Goal: Information Seeking & Learning: Learn about a topic

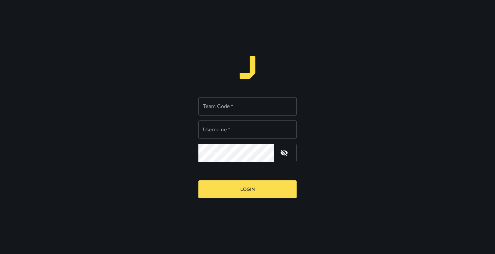
click at [209, 106] on input "Team Code   *" at bounding box center [247, 106] width 98 height 18
type input "*****"
click at [243, 134] on input "Username   *" at bounding box center [247, 129] width 98 height 18
click at [292, 131] on input "Username   *" at bounding box center [247, 129] width 98 height 18
click at [289, 130] on keeper-lock "Open Keeper Popup" at bounding box center [288, 130] width 8 height 8
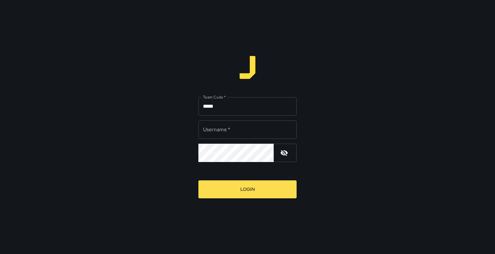
click at [153, 123] on div "Team Code   * ***** Team Code   * Username   * Username   * Password   * Passwo…" at bounding box center [247, 127] width 495 height 254
click at [225, 127] on input "Username   *" at bounding box center [247, 129] width 98 height 18
type input "******"
click at [287, 154] on icon "button" at bounding box center [284, 153] width 8 height 8
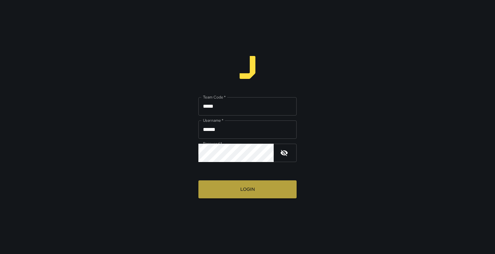
click at [264, 194] on button "Login" at bounding box center [247, 189] width 98 height 18
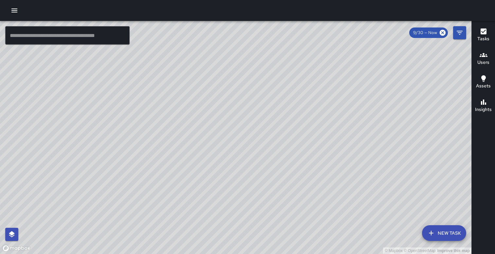
drag, startPoint x: 308, startPoint y: 159, endPoint x: 364, endPoint y: 146, distance: 57.0
click at [365, 147] on div "© Mapbox © OpenStreetMap Improve this map" at bounding box center [235, 137] width 471 height 233
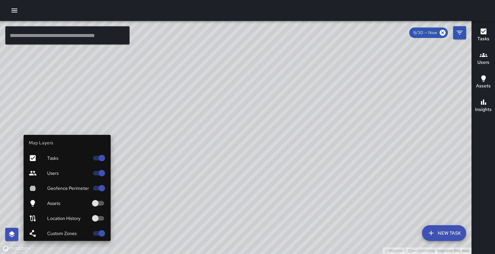
click at [10, 235] on icon "button" at bounding box center [12, 234] width 8 height 8
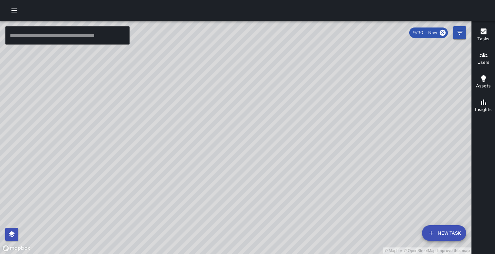
click at [241, 166] on div "© Mapbox © OpenStreetMap Improve this map" at bounding box center [235, 137] width 471 height 233
drag, startPoint x: 260, startPoint y: 165, endPoint x: 233, endPoint y: 128, distance: 46.2
click at [233, 128] on div "© Mapbox © OpenStreetMap Improve this map" at bounding box center [235, 137] width 471 height 233
click at [186, 133] on div "© Mapbox © OpenStreetMap Improve this map" at bounding box center [235, 137] width 471 height 233
drag, startPoint x: 186, startPoint y: 130, endPoint x: 189, endPoint y: 134, distance: 5.3
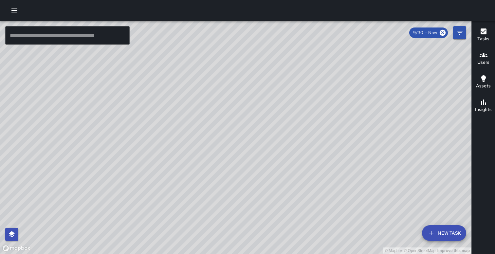
click at [190, 135] on div "© Mapbox © OpenStreetMap Improve this map" at bounding box center [235, 137] width 471 height 233
drag, startPoint x: 242, startPoint y: 128, endPoint x: 240, endPoint y: 95, distance: 33.4
click at [240, 95] on div "© Mapbox © OpenStreetMap Improve this map" at bounding box center [235, 137] width 471 height 233
click at [244, 149] on div "© Mapbox © OpenStreetMap Improve this map" at bounding box center [235, 137] width 471 height 233
drag, startPoint x: 246, startPoint y: 133, endPoint x: 246, endPoint y: 158, distance: 25.2
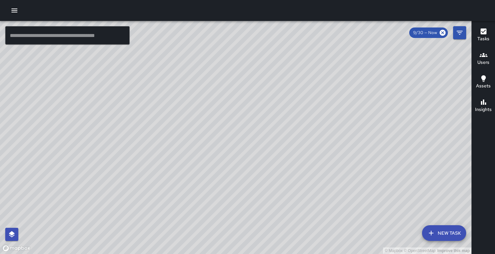
click at [246, 158] on div "© Mapbox © OpenStreetMap Improve this map" at bounding box center [235, 137] width 471 height 233
drag, startPoint x: 194, startPoint y: 58, endPoint x: 163, endPoint y: 153, distance: 99.2
click at [163, 153] on div "© Mapbox © OpenStreetMap Improve this map" at bounding box center [235, 137] width 471 height 233
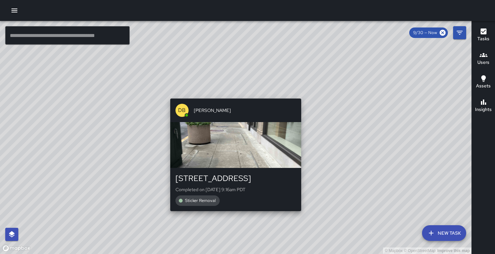
drag, startPoint x: 206, startPoint y: 84, endPoint x: 230, endPoint y: 92, distance: 25.0
click at [231, 93] on div "© Mapbox © OpenStreetMap Improve this map DB [PERSON_NAME] [STREET_ADDRESS] Com…" at bounding box center [235, 137] width 471 height 233
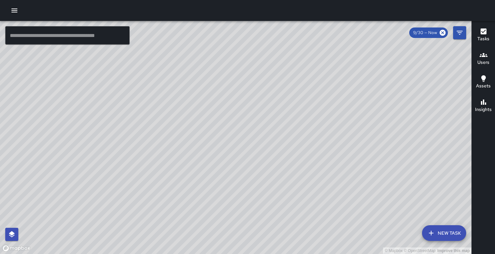
drag, startPoint x: 204, startPoint y: 163, endPoint x: 209, endPoint y: 161, distance: 5.5
click at [209, 161] on div "© Mapbox © OpenStreetMap Improve this map" at bounding box center [235, 137] width 471 height 233
drag, startPoint x: 262, startPoint y: 126, endPoint x: 262, endPoint y: 106, distance: 20.6
click at [262, 106] on div "© Mapbox © OpenStreetMap Improve this map" at bounding box center [235, 137] width 471 height 233
drag, startPoint x: 251, startPoint y: 112, endPoint x: 262, endPoint y: 88, distance: 25.4
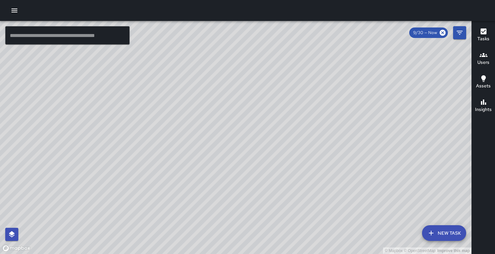
click at [262, 89] on div "© Mapbox © OpenStreetMap Improve this map" at bounding box center [235, 137] width 471 height 233
drag, startPoint x: 262, startPoint y: 88, endPoint x: 267, endPoint y: 57, distance: 32.2
click at [267, 57] on div "© Mapbox © OpenStreetMap Improve this map" at bounding box center [235, 137] width 471 height 233
drag, startPoint x: 244, startPoint y: 96, endPoint x: 224, endPoint y: 113, distance: 26.5
click at [224, 113] on div "© Mapbox © OpenStreetMap Improve this map" at bounding box center [235, 137] width 471 height 233
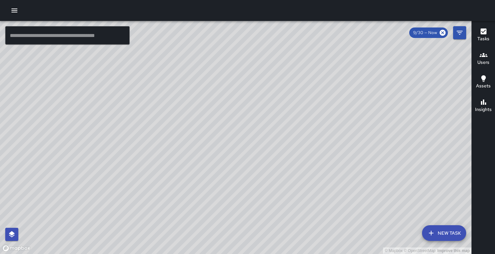
drag, startPoint x: 255, startPoint y: 90, endPoint x: 275, endPoint y: 93, distance: 19.5
click at [275, 93] on div "© Mapbox © OpenStreetMap Improve this map" at bounding box center [235, 137] width 471 height 233
drag, startPoint x: 265, startPoint y: 96, endPoint x: 301, endPoint y: 125, distance: 46.8
click at [301, 125] on div "© Mapbox © OpenStreetMap Improve this map" at bounding box center [235, 137] width 471 height 233
click at [463, 33] on icon "Filters" at bounding box center [460, 33] width 8 height 8
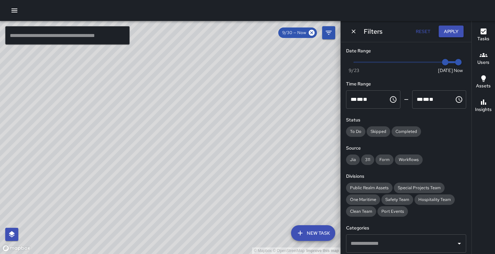
click at [354, 30] on icon "Dismiss" at bounding box center [353, 31] width 7 height 7
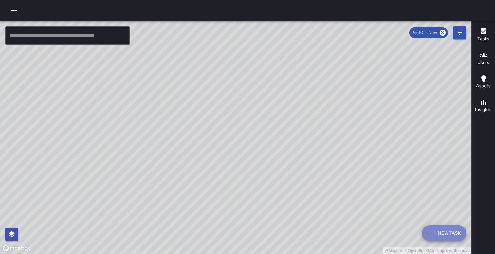
click at [435, 233] on button "New Task" at bounding box center [444, 233] width 44 height 16
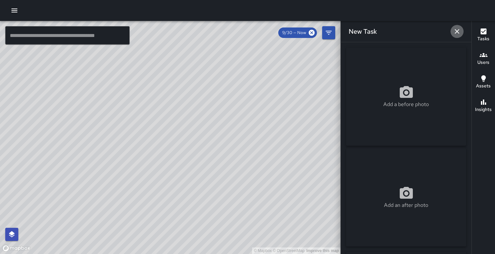
click at [455, 30] on icon "button" at bounding box center [457, 31] width 5 height 5
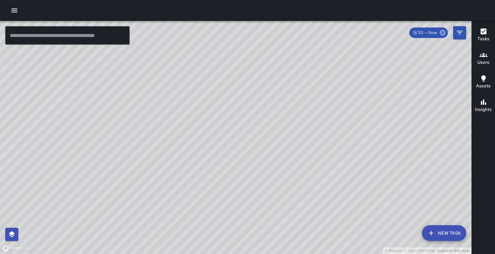
click at [443, 33] on icon at bounding box center [443, 33] width 6 height 6
click at [73, 40] on input "text" at bounding box center [67, 35] width 124 height 18
click at [17, 9] on icon "button" at bounding box center [14, 11] width 6 height 4
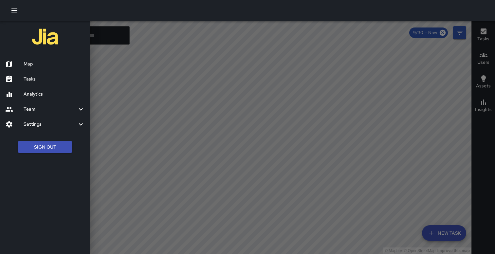
click at [83, 108] on icon at bounding box center [81, 109] width 8 height 8
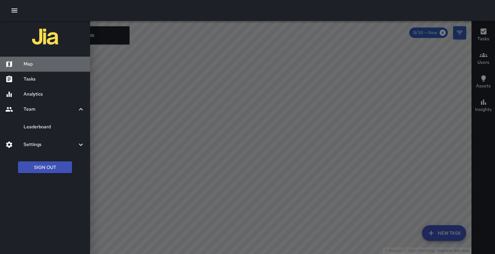
click at [38, 60] on div "Map" at bounding box center [45, 64] width 90 height 15
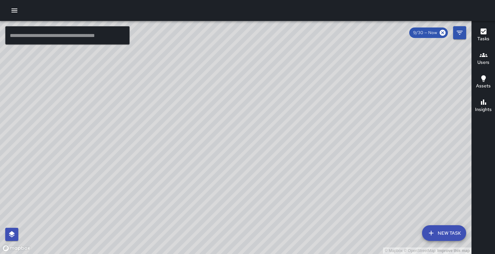
drag, startPoint x: 83, startPoint y: 76, endPoint x: 83, endPoint y: 37, distance: 38.9
click at [83, 37] on div "© Mapbox © OpenStreetMap Improve this map ​ New Task 9/30 — Now Map Layers Task…" at bounding box center [235, 137] width 471 height 233
click at [15, 10] on icon "button" at bounding box center [14, 11] width 6 height 4
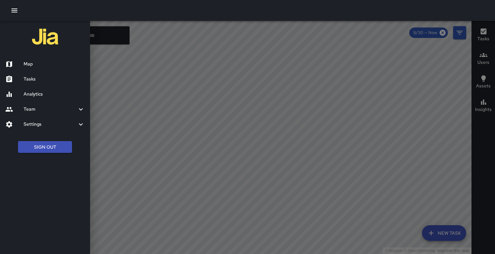
click at [25, 91] on h6 "Analytics" at bounding box center [54, 94] width 61 height 7
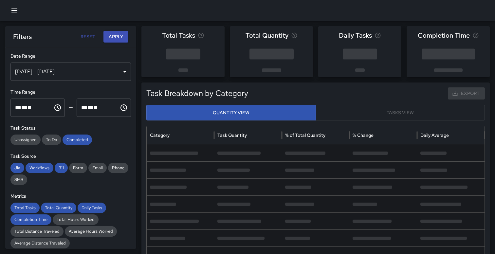
click at [103, 93] on h6 "Time Range" at bounding box center [70, 92] width 120 height 7
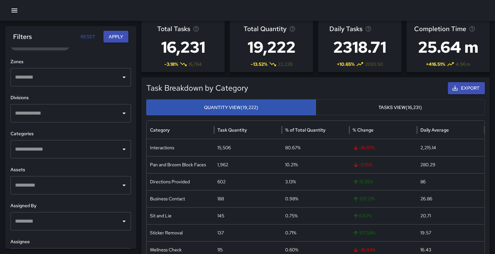
scroll to position [195, 0]
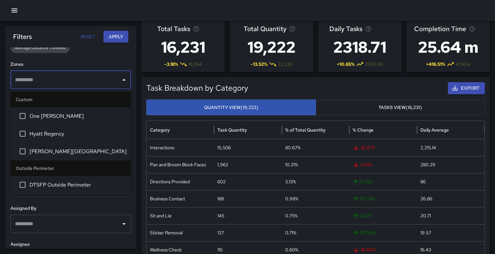
click at [85, 81] on input "text" at bounding box center [65, 80] width 105 height 12
click at [74, 83] on input "text" at bounding box center [65, 80] width 105 height 12
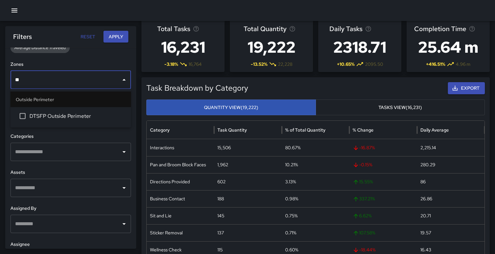
type input "*"
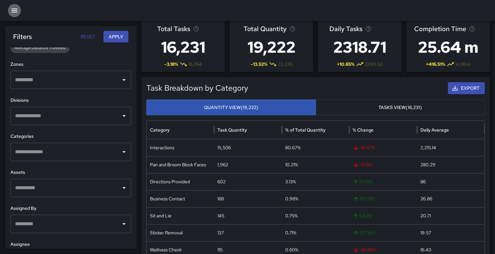
click at [11, 8] on icon "button" at bounding box center [14, 11] width 8 height 8
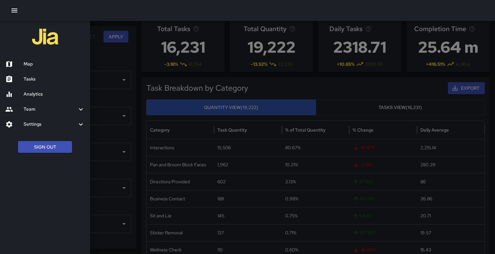
click at [42, 62] on h6 "Map" at bounding box center [54, 64] width 61 height 7
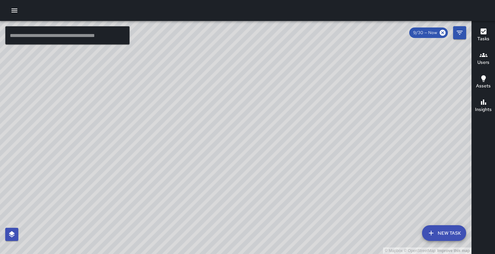
drag, startPoint x: 222, startPoint y: 150, endPoint x: 222, endPoint y: 111, distance: 39.6
click at [222, 111] on div "© Mapbox © OpenStreetMap Improve this map" at bounding box center [235, 137] width 471 height 233
drag, startPoint x: 206, startPoint y: 120, endPoint x: 207, endPoint y: 84, distance: 36.7
click at [207, 84] on div "© Mapbox © OpenStreetMap Improve this map" at bounding box center [235, 137] width 471 height 233
click at [182, 120] on div "© Mapbox © OpenStreetMap Improve this map" at bounding box center [235, 137] width 471 height 233
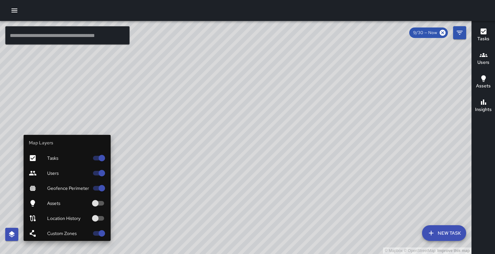
click at [16, 236] on button "button" at bounding box center [11, 234] width 13 height 13
click at [34, 234] on icon at bounding box center [33, 233] width 8 height 8
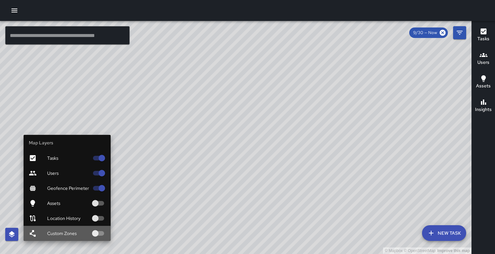
click at [34, 234] on icon at bounding box center [33, 233] width 8 height 8
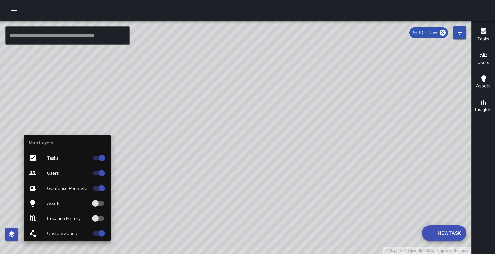
click at [33, 155] on icon at bounding box center [33, 158] width 8 height 8
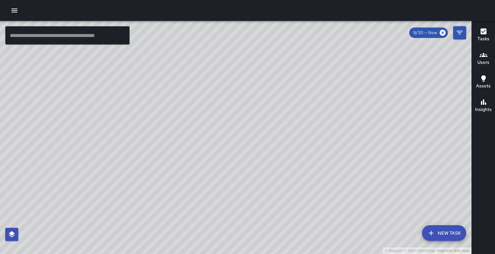
drag, startPoint x: 231, startPoint y: 114, endPoint x: 192, endPoint y: 101, distance: 40.7
click at [192, 101] on div "© Mapbox © OpenStreetMap Improve this map" at bounding box center [235, 137] width 471 height 233
drag, startPoint x: 195, startPoint y: 105, endPoint x: 199, endPoint y: 129, distance: 24.2
click at [199, 129] on div "© Mapbox © OpenStreetMap Improve this map" at bounding box center [235, 137] width 471 height 233
drag, startPoint x: 188, startPoint y: 108, endPoint x: 206, endPoint y: 54, distance: 57.3
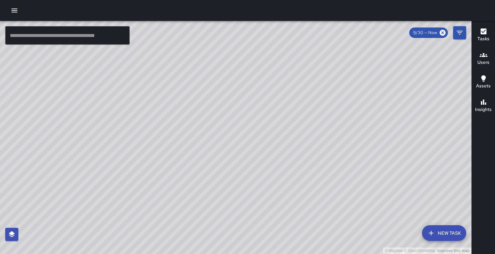
click at [207, 54] on div "© Mapbox © OpenStreetMap Improve this map" at bounding box center [235, 137] width 471 height 233
click at [168, 110] on div "© Mapbox © OpenStreetMap Improve this map" at bounding box center [235, 137] width 471 height 233
click at [483, 90] on button "Assets" at bounding box center [483, 83] width 23 height 24
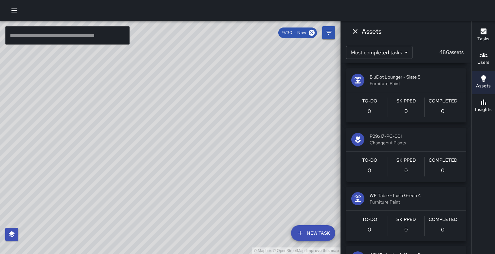
scroll to position [398, 0]
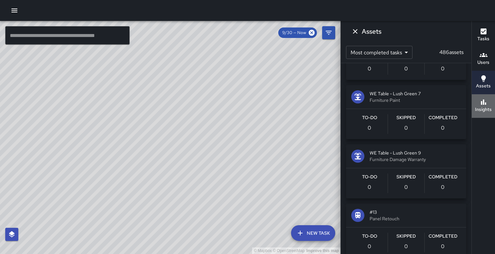
click at [488, 109] on h6 "Insights" at bounding box center [483, 109] width 17 height 7
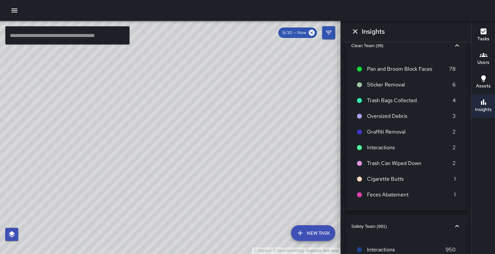
scroll to position [0, 0]
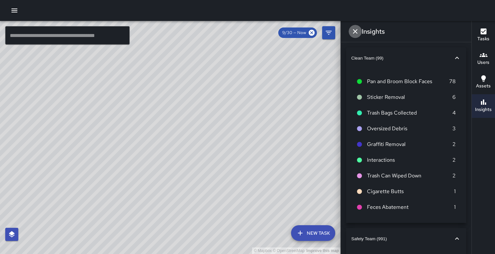
click at [354, 32] on icon "Dismiss" at bounding box center [355, 31] width 5 height 5
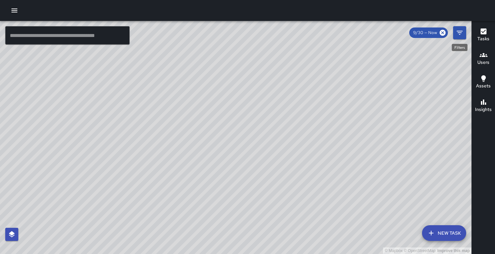
click at [458, 30] on icon "Filters" at bounding box center [460, 33] width 8 height 8
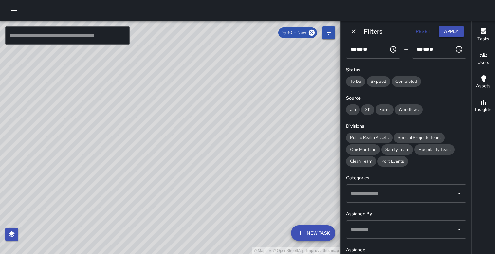
scroll to position [112, 0]
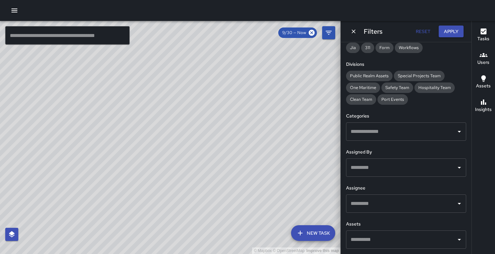
click at [352, 34] on icon "Dismiss" at bounding box center [353, 31] width 7 height 7
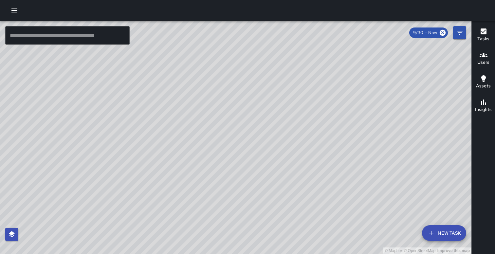
click at [50, 36] on input "text" at bounding box center [67, 35] width 124 height 18
type input "*"
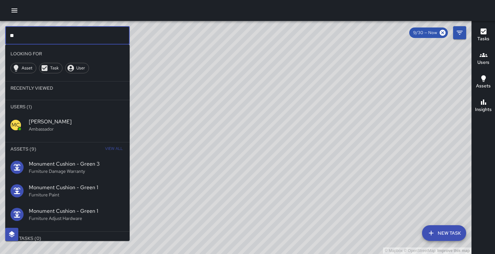
type input "*"
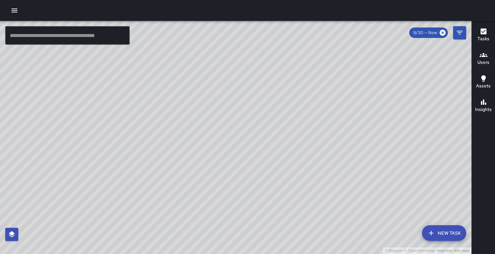
drag, startPoint x: 192, startPoint y: 128, endPoint x: 192, endPoint y: 110, distance: 18.3
click at [193, 110] on div "© Mapbox © OpenStreetMap Improve this map" at bounding box center [235, 137] width 471 height 233
click at [171, 97] on div "© Mapbox © OpenStreetMap Improve this map" at bounding box center [235, 137] width 471 height 233
drag, startPoint x: 213, startPoint y: 85, endPoint x: 246, endPoint y: 102, distance: 37.3
click at [246, 102] on div "© Mapbox © OpenStreetMap Improve this map" at bounding box center [235, 137] width 471 height 233
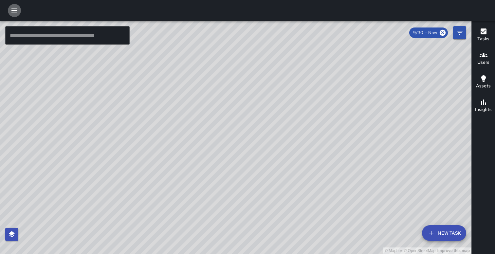
click at [13, 12] on icon "button" at bounding box center [14, 11] width 6 height 4
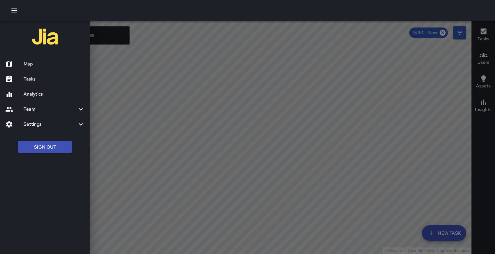
click at [50, 92] on h6 "Analytics" at bounding box center [54, 94] width 61 height 7
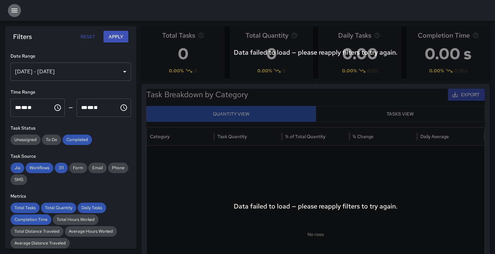
click at [15, 11] on icon "button" at bounding box center [14, 11] width 8 height 8
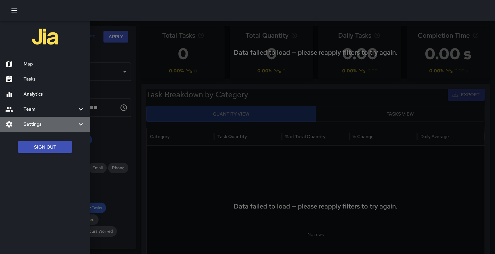
click at [71, 123] on h6 "Settings" at bounding box center [50, 124] width 53 height 7
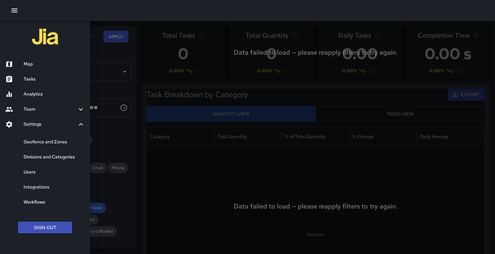
click at [67, 140] on h6 "Geofence and Zones" at bounding box center [54, 141] width 61 height 7
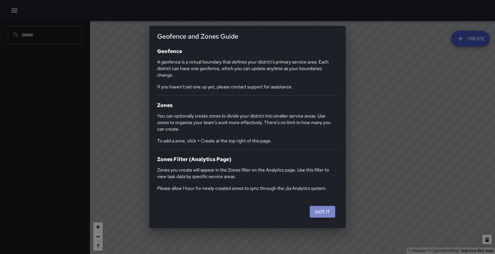
click at [323, 213] on button "Got it" at bounding box center [323, 212] width 26 height 12
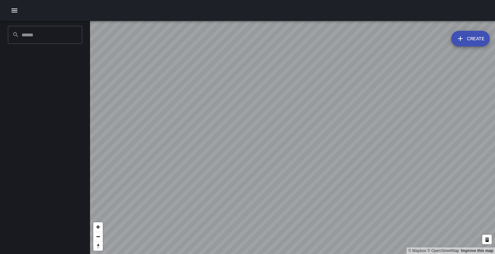
click at [464, 38] on button "Create" at bounding box center [470, 39] width 39 height 16
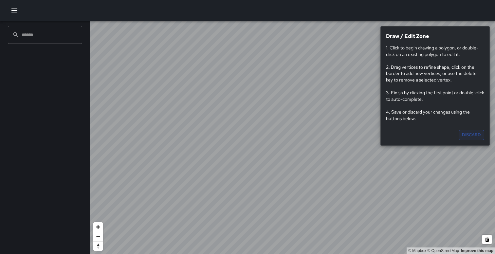
click at [465, 133] on button "Discard" at bounding box center [472, 135] width 26 height 10
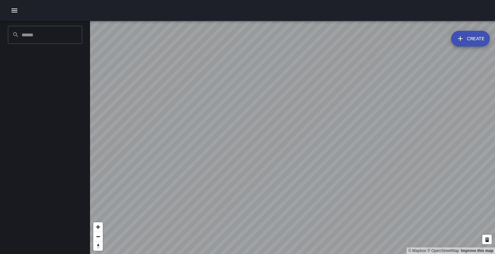
click at [465, 39] on button "Create" at bounding box center [470, 39] width 39 height 16
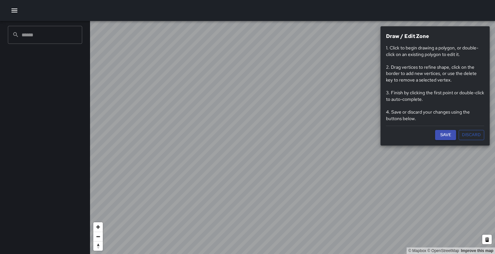
click at [446, 135] on button "Save" at bounding box center [445, 135] width 21 height 10
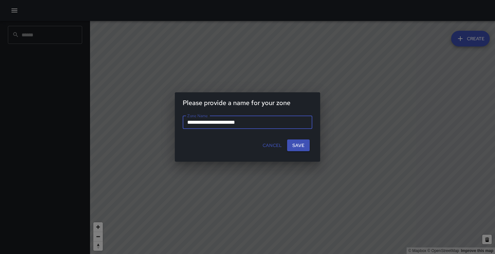
type input "**********"
click at [304, 147] on button "Save" at bounding box center [298, 145] width 23 height 12
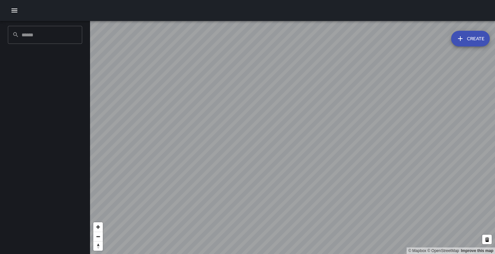
click at [480, 42] on button "Create" at bounding box center [470, 39] width 39 height 16
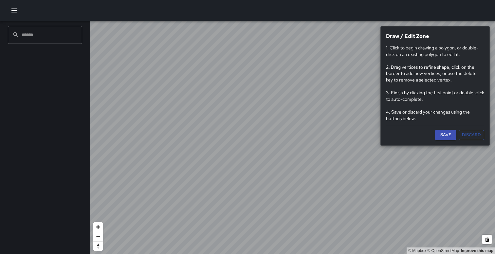
click at [443, 133] on button "Save" at bounding box center [445, 135] width 21 height 10
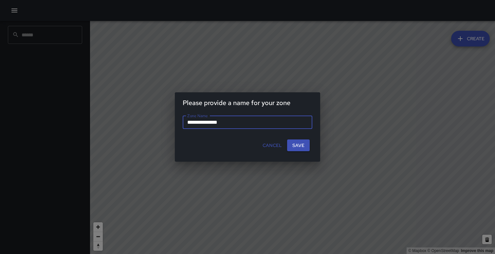
type input "**********"
click at [295, 143] on button "Save" at bounding box center [298, 145] width 23 height 12
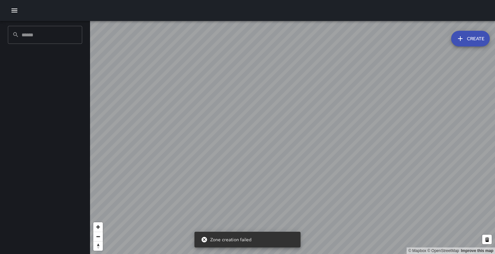
click at [204, 240] on icon at bounding box center [205, 240] width 6 height 6
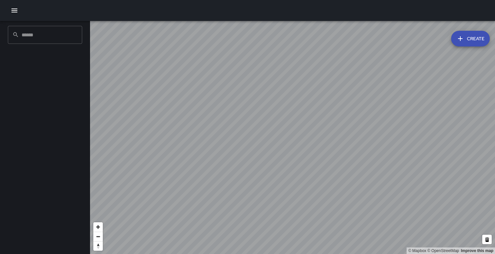
click at [15, 12] on icon "button" at bounding box center [14, 11] width 6 height 4
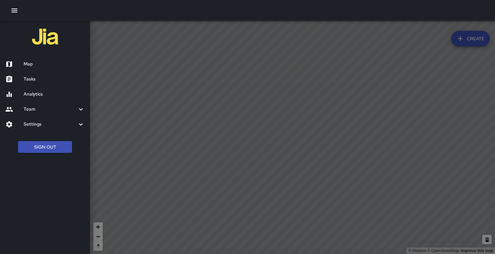
click at [280, 125] on div at bounding box center [247, 127] width 495 height 254
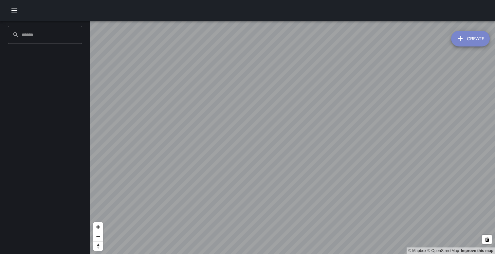
click at [462, 38] on icon "button" at bounding box center [460, 39] width 8 height 8
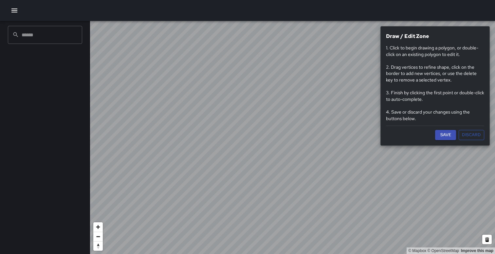
click at [381, 48] on div "© Mapbox © OpenStreetMap Improve this map Draw / Edit Zone 1. Click to begin dr…" at bounding box center [292, 137] width 405 height 233
click at [446, 134] on button "Save" at bounding box center [445, 135] width 21 height 10
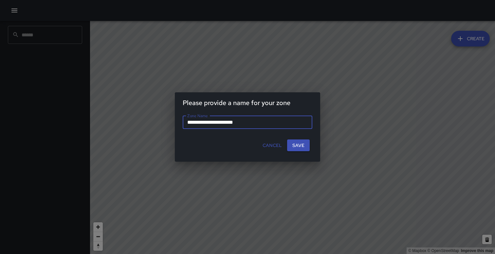
type input "**********"
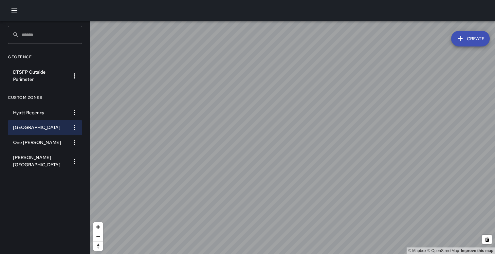
click at [13, 8] on icon "button" at bounding box center [14, 11] width 8 height 8
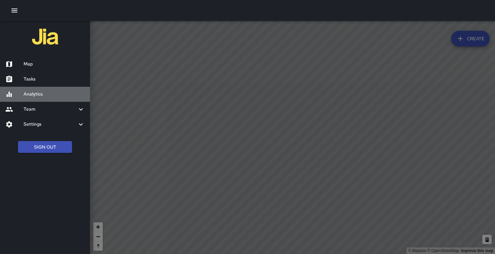
click at [31, 97] on h6 "Analytics" at bounding box center [54, 94] width 61 height 7
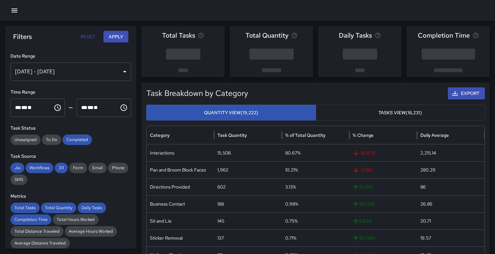
click at [50, 72] on div "[DATE] - [DATE]" at bounding box center [70, 72] width 120 height 18
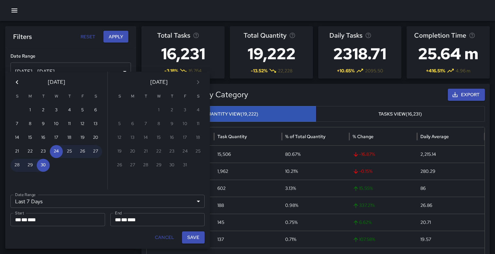
click at [56, 216] on div "** * ** * ****" at bounding box center [57, 219] width 85 height 13
click at [54, 225] on div "** * ** * ****" at bounding box center [57, 219] width 85 height 13
click at [59, 195] on div "Last 7 Days ****** Date Range" at bounding box center [107, 201] width 194 height 13
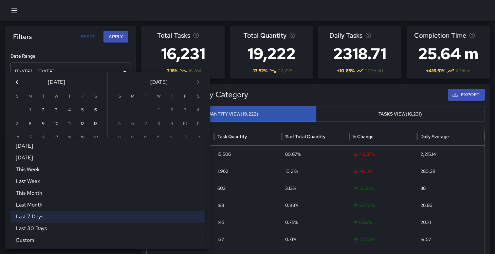
click at [41, 242] on li "Custom" at bounding box center [107, 240] width 194 height 12
type input "******"
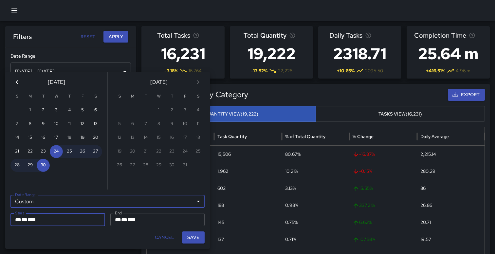
click at [50, 222] on div "** * ** * ****" at bounding box center [57, 219] width 85 height 13
click at [50, 221] on div "** * ** * ****" at bounding box center [57, 219] width 85 height 13
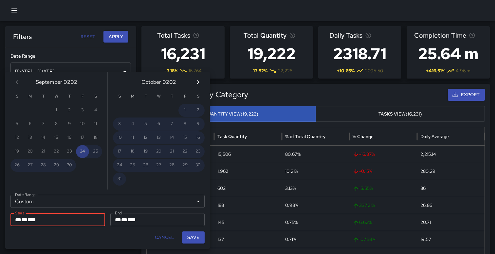
type input "**********"
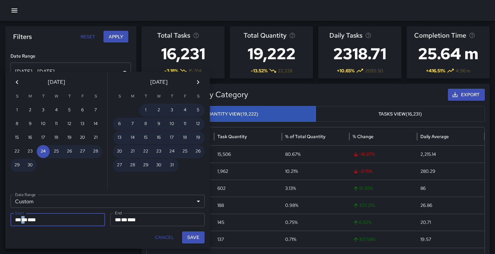
click at [27, 221] on span "**" at bounding box center [24, 219] width 6 height 5
drag, startPoint x: 30, startPoint y: 219, endPoint x: 7, endPoint y: 219, distance: 23.6
click at [7, 219] on div "**********" at bounding box center [107, 218] width 205 height 59
type input "**********"
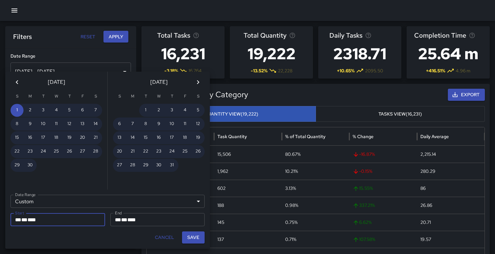
click at [20, 221] on span "**" at bounding box center [18, 219] width 6 height 5
type input "**********"
click at [195, 239] on button "Save" at bounding box center [193, 237] width 23 height 12
type input "**********"
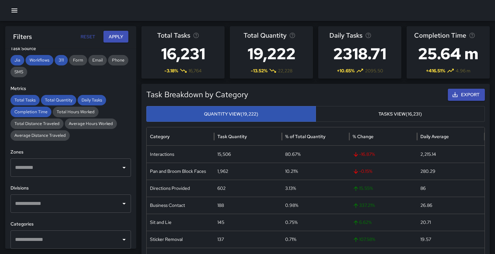
scroll to position [152, 0]
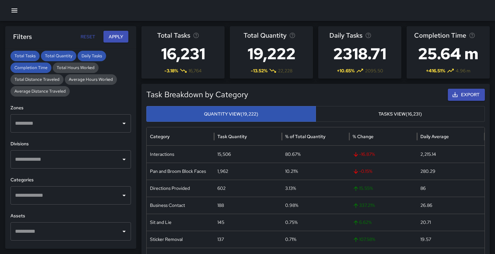
click at [90, 119] on input "text" at bounding box center [65, 123] width 105 height 12
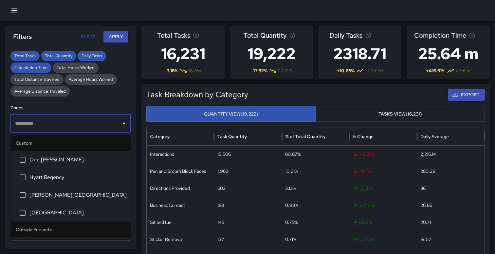
scroll to position [18, 0]
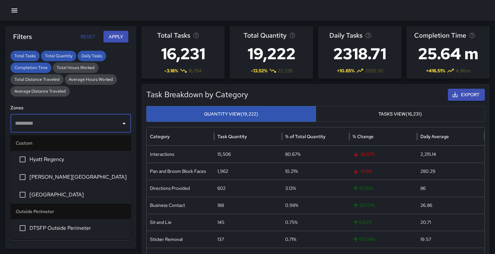
click at [53, 194] on span "[GEOGRAPHIC_DATA]" at bounding box center [77, 195] width 96 height 8
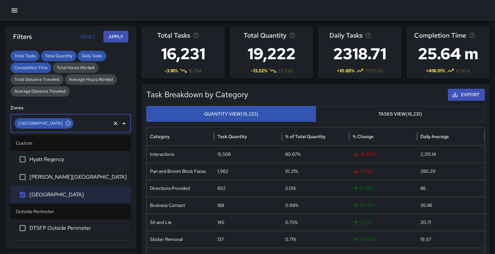
click at [104, 101] on div "**********" at bounding box center [70, 147] width 131 height 201
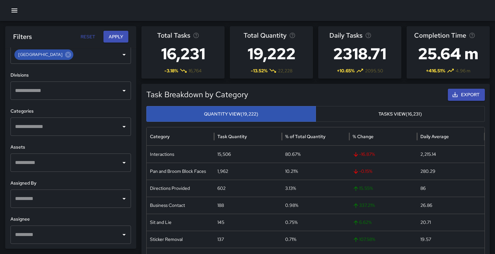
scroll to position [2, 0]
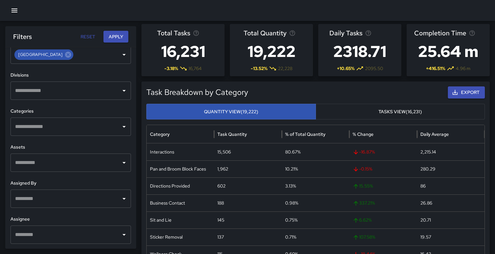
click at [119, 41] on button "Apply" at bounding box center [115, 37] width 25 height 12
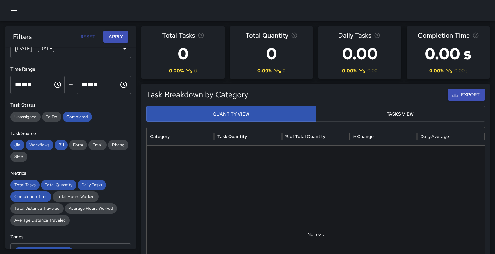
scroll to position [0, 0]
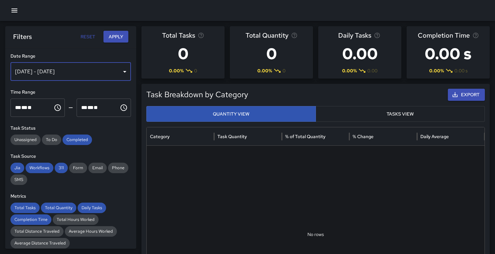
click at [65, 72] on div "[DATE] - [DATE]" at bounding box center [70, 72] width 120 height 18
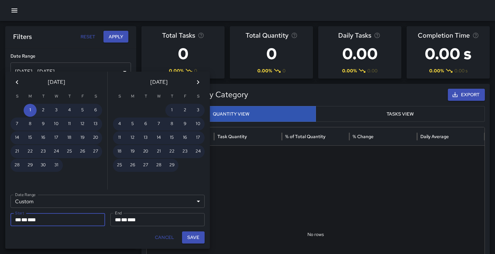
click at [17, 84] on icon "Previous month" at bounding box center [17, 82] width 8 height 8
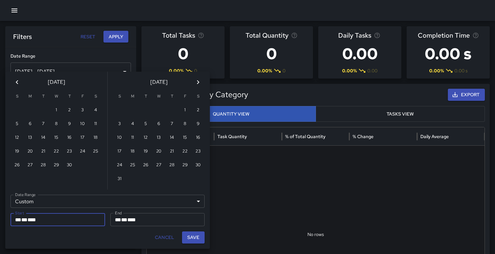
click at [17, 84] on icon "Previous month" at bounding box center [17, 82] width 8 height 8
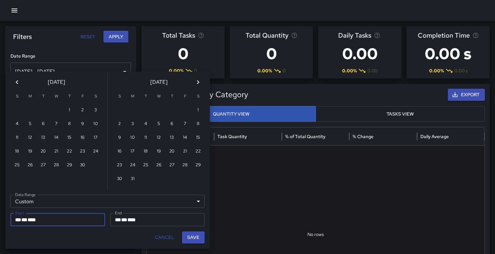
click at [17, 84] on icon "Previous month" at bounding box center [17, 82] width 8 height 8
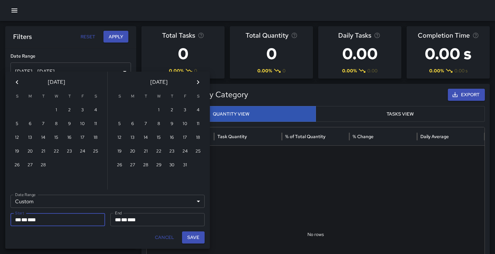
click at [17, 84] on icon "Previous month" at bounding box center [17, 82] width 8 height 8
click at [96, 109] on button "1" at bounding box center [95, 110] width 13 height 13
type input "**********"
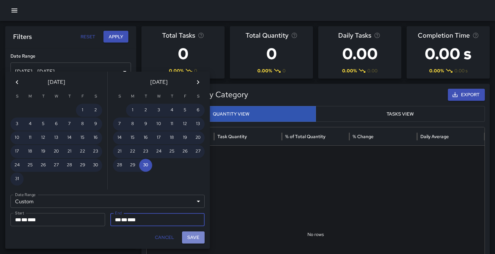
click at [192, 237] on button "Save" at bounding box center [193, 237] width 23 height 12
type input "**********"
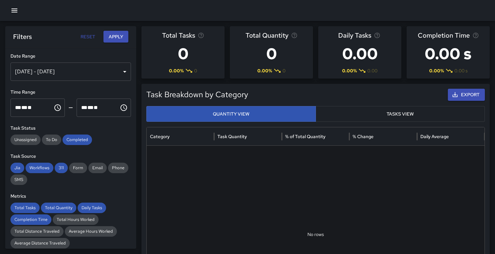
click at [113, 34] on button "Apply" at bounding box center [115, 37] width 25 height 12
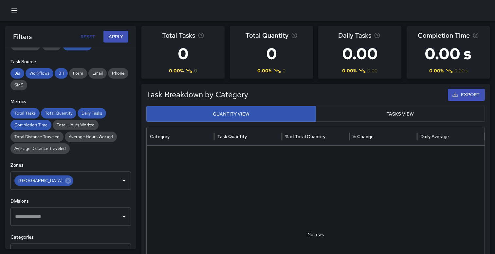
scroll to position [116, 0]
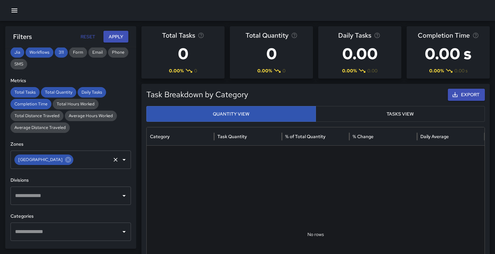
click at [96, 163] on input "text" at bounding box center [91, 159] width 35 height 12
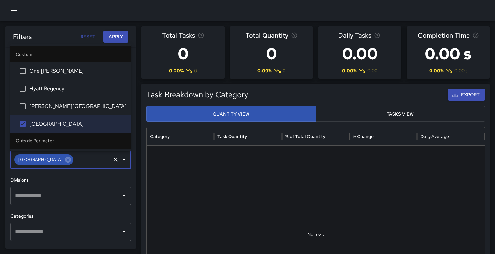
scroll to position [18, 0]
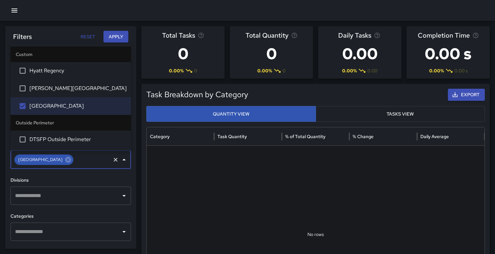
click at [77, 140] on span "DTSFP Outside Perimeter" at bounding box center [77, 139] width 96 height 8
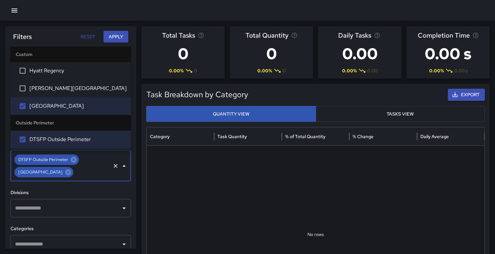
click at [115, 37] on button "Apply" at bounding box center [115, 37] width 25 height 12
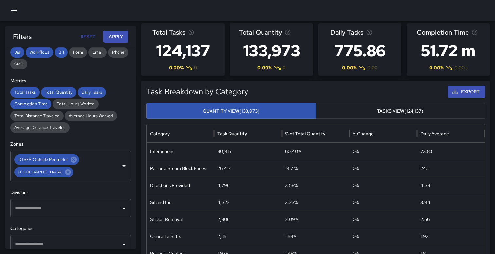
scroll to position [0, 0]
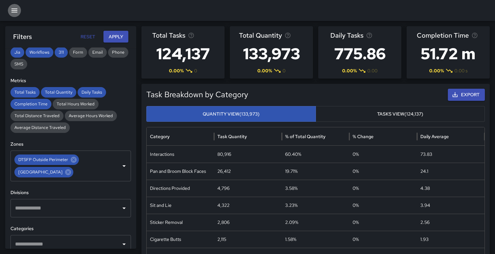
click at [14, 9] on icon "button" at bounding box center [14, 11] width 6 height 4
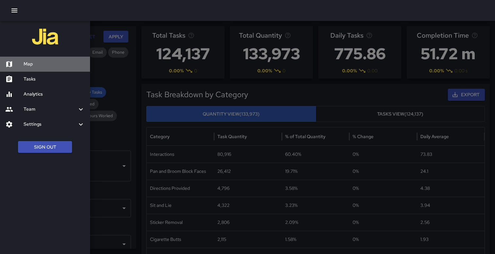
click at [30, 64] on h6 "Map" at bounding box center [54, 64] width 61 height 7
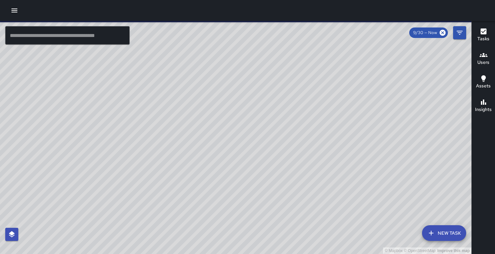
drag, startPoint x: 247, startPoint y: 106, endPoint x: 251, endPoint y: 67, distance: 39.1
click at [251, 67] on div "© Mapbox © OpenStreetMap Improve this map" at bounding box center [235, 137] width 471 height 233
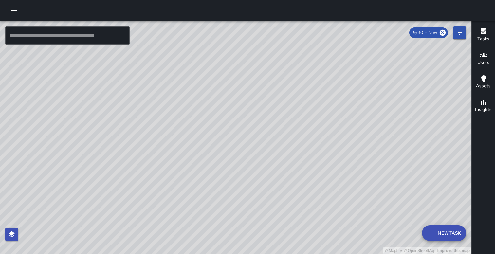
drag, startPoint x: 224, startPoint y: 124, endPoint x: 228, endPoint y: 67, distance: 57.5
click at [228, 67] on div "© Mapbox © OpenStreetMap Improve this map" at bounding box center [235, 137] width 471 height 233
drag, startPoint x: 226, startPoint y: 101, endPoint x: 232, endPoint y: 58, distance: 44.3
click at [232, 58] on div "© Mapbox © OpenStreetMap Improve this map" at bounding box center [235, 137] width 471 height 233
click at [424, 34] on span "9/30 — Now" at bounding box center [425, 32] width 32 height 7
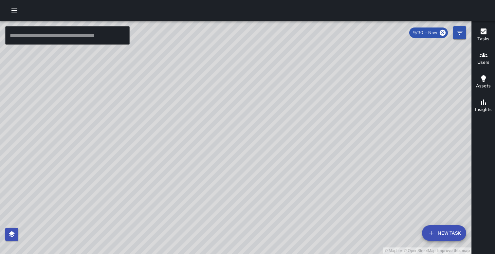
click at [192, 146] on div "© Mapbox © OpenStreetMap Improve this map CH [PERSON_NAME] [STREET_ADDRESS] Com…" at bounding box center [235, 137] width 471 height 233
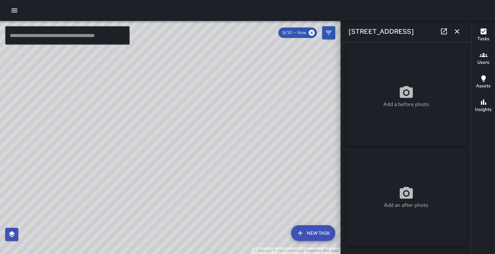
click at [182, 139] on div "© Mapbox © OpenStreetMap Improve this map FV [PERSON_NAME] [STREET_ADDRESS] Com…" at bounding box center [170, 137] width 340 height 233
click at [17, 11] on icon "button" at bounding box center [14, 11] width 8 height 8
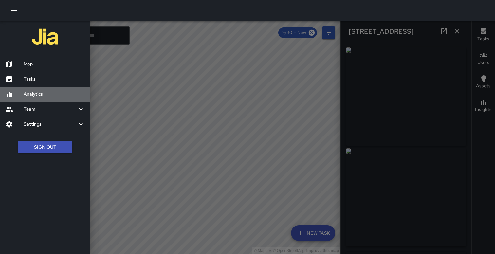
click at [32, 93] on h6 "Analytics" at bounding box center [54, 94] width 61 height 7
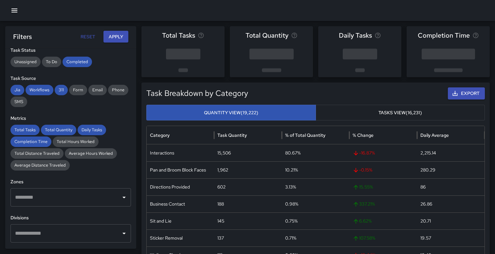
scroll to position [168, 0]
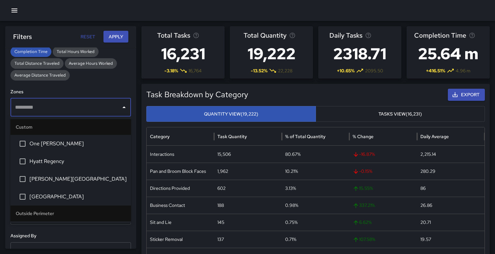
click at [59, 113] on input "text" at bounding box center [65, 107] width 105 height 12
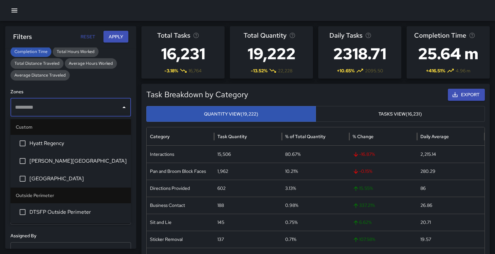
click at [44, 179] on span "[GEOGRAPHIC_DATA]" at bounding box center [77, 179] width 96 height 8
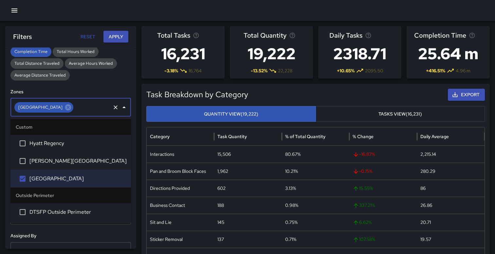
click at [93, 85] on div "**********" at bounding box center [70, 147] width 131 height 201
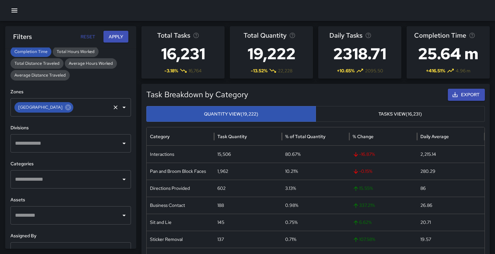
click at [90, 105] on input "text" at bounding box center [91, 107] width 35 height 12
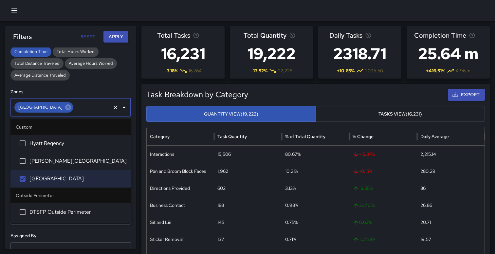
scroll to position [0, 0]
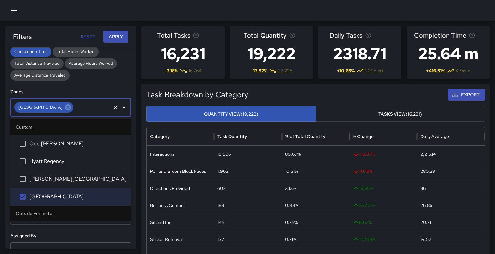
click at [105, 92] on h6 "Zones" at bounding box center [70, 91] width 120 height 7
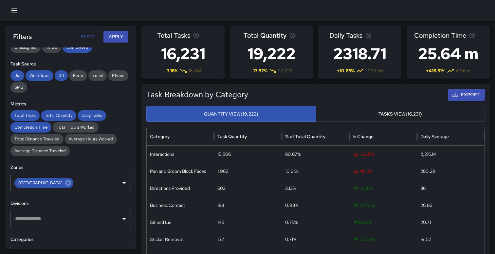
scroll to position [90, 0]
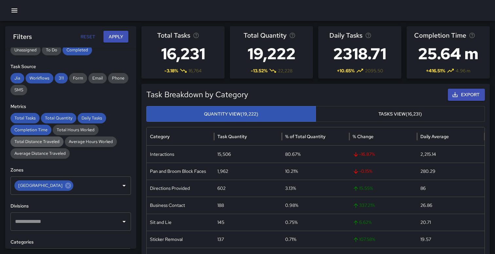
click at [49, 143] on span "Total Distance Traveled" at bounding box center [36, 141] width 53 height 7
click at [83, 142] on span "Average Hours Worked" at bounding box center [91, 141] width 52 height 7
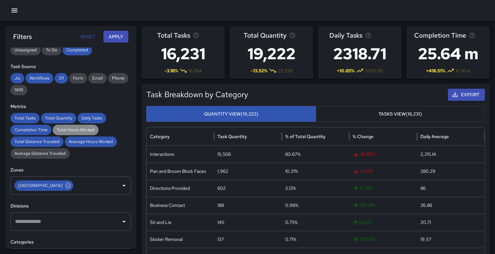
click at [80, 133] on span "Total Hours Worked" at bounding box center [76, 130] width 46 height 7
click at [55, 156] on div "Average Distance Traveled" at bounding box center [39, 153] width 59 height 10
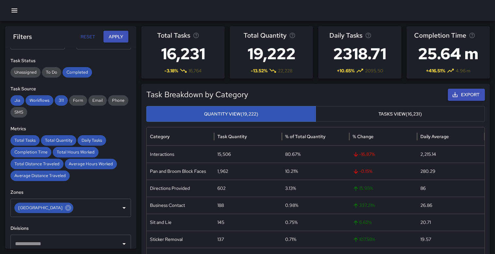
scroll to position [52, 0]
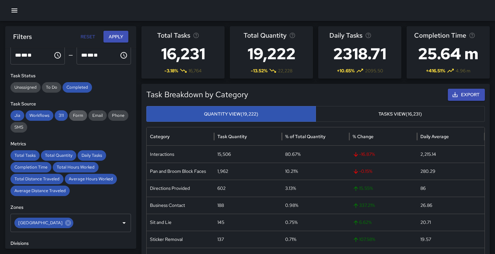
click at [80, 114] on span "Form" at bounding box center [78, 115] width 18 height 7
click at [102, 115] on span "Email" at bounding box center [97, 115] width 18 height 7
click at [115, 114] on span "Phone" at bounding box center [118, 115] width 20 height 7
click at [14, 128] on span "SMS" at bounding box center [18, 127] width 17 height 7
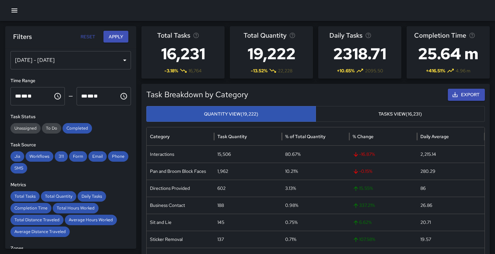
scroll to position [0, 0]
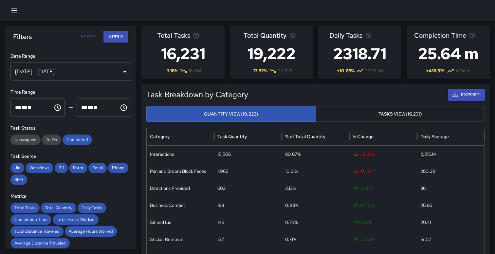
click at [67, 70] on div "[DATE] - [DATE]" at bounding box center [70, 72] width 120 height 18
click at [115, 34] on button "Apply" at bounding box center [115, 37] width 25 height 12
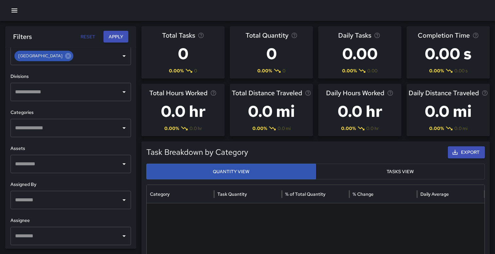
scroll to position [221, 0]
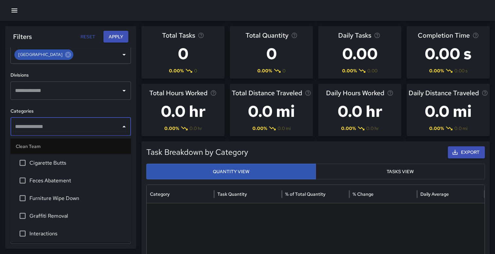
click at [90, 122] on input "text" at bounding box center [65, 126] width 105 height 12
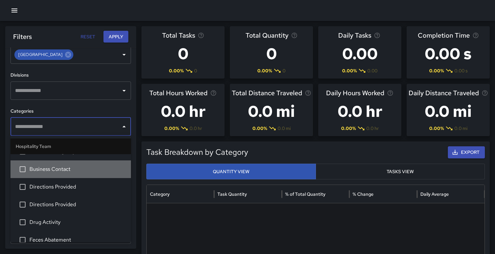
click at [68, 170] on span "Business Contact" at bounding box center [77, 170] width 96 height 8
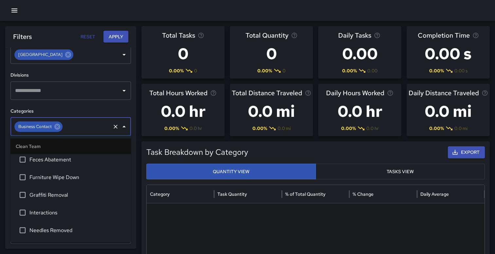
scroll to position [0, 0]
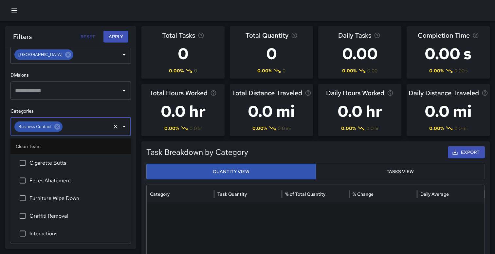
click at [68, 170] on li "Cigarette Butts" at bounding box center [70, 163] width 120 height 18
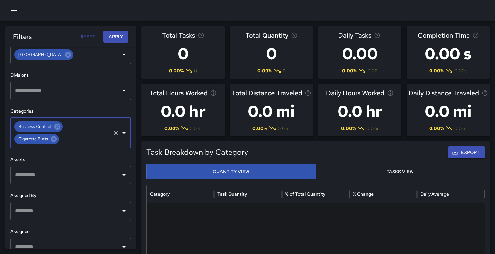
click at [79, 142] on input "text" at bounding box center [85, 139] width 50 height 12
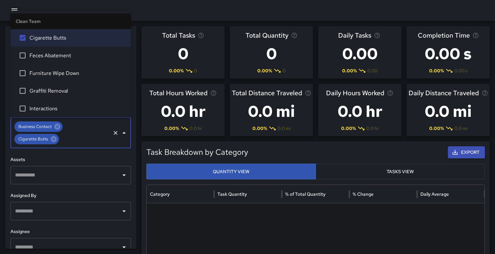
click at [62, 138] on input "text" at bounding box center [85, 139] width 50 height 12
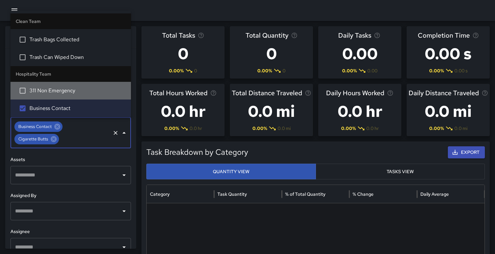
click at [60, 88] on span "311 Non Emergency" at bounding box center [77, 91] width 96 height 8
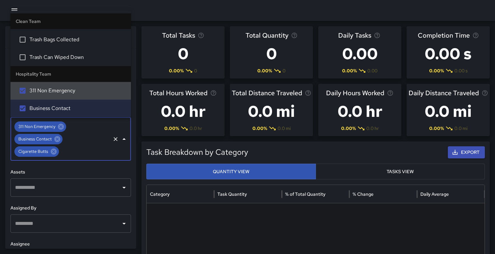
click at [66, 54] on span "Trash Can Wiped Down" at bounding box center [77, 57] width 96 height 8
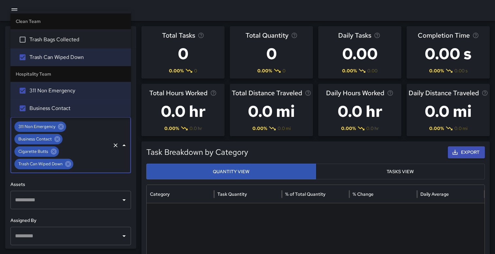
click at [68, 41] on span "Trash Bags Collected" at bounding box center [77, 40] width 96 height 8
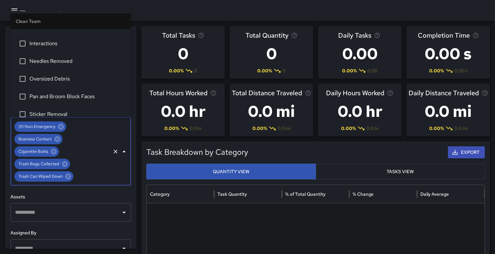
scroll to position [62, 0]
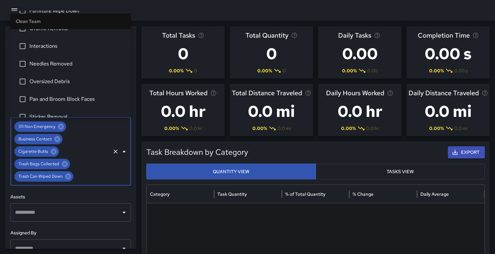
click at [51, 104] on li "Pan and Broom Block Faces" at bounding box center [70, 99] width 120 height 18
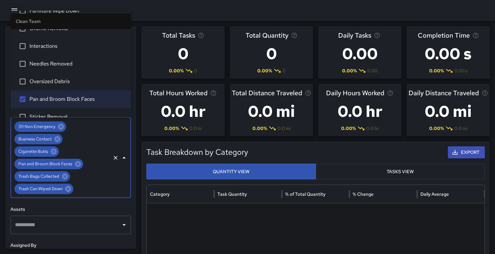
click at [49, 111] on li "Sticker Removal" at bounding box center [70, 117] width 120 height 18
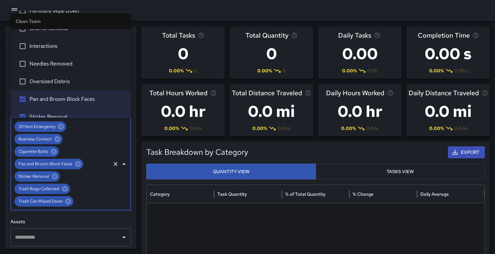
click at [58, 75] on li "Oversized Debris" at bounding box center [70, 82] width 120 height 18
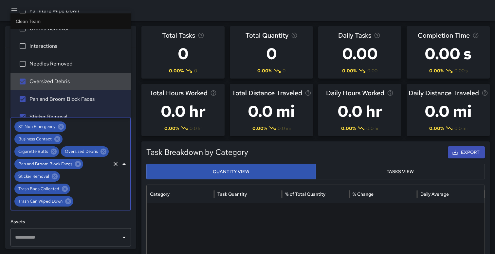
click at [62, 62] on span "Needles Removed" at bounding box center [77, 64] width 96 height 8
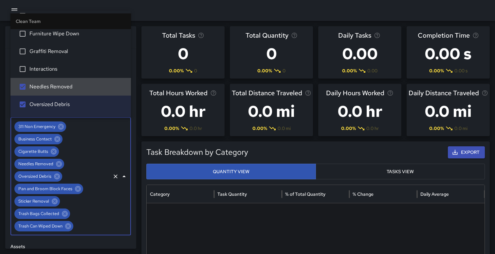
scroll to position [28, 0]
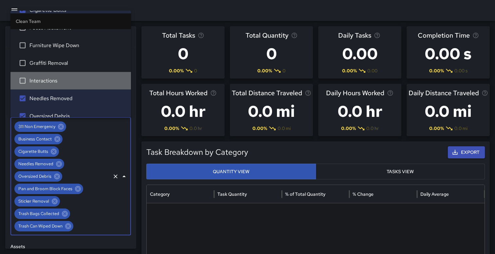
click at [53, 78] on span "Interactions" at bounding box center [77, 81] width 96 height 8
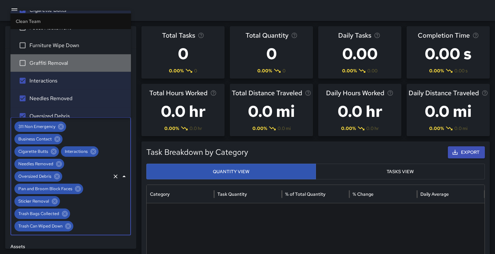
click at [54, 70] on li "Graffiti Removal" at bounding box center [70, 63] width 120 height 18
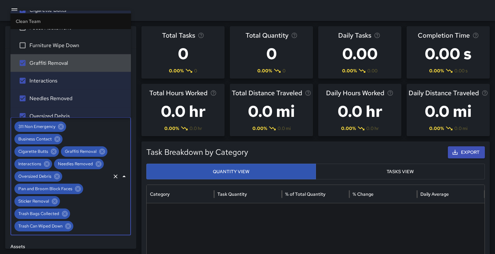
click at [61, 47] on span "Furniture Wipe Down" at bounding box center [77, 45] width 96 height 8
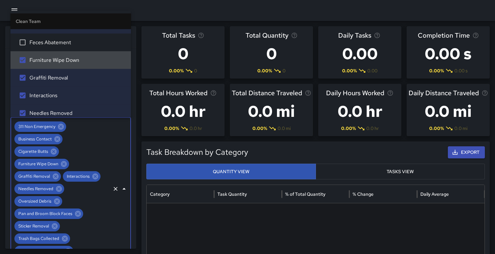
scroll to position [0, 0]
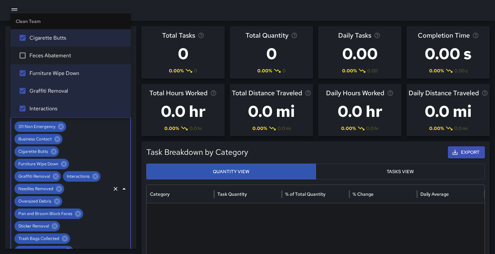
click at [56, 63] on li "Feces Abatement" at bounding box center [70, 55] width 120 height 18
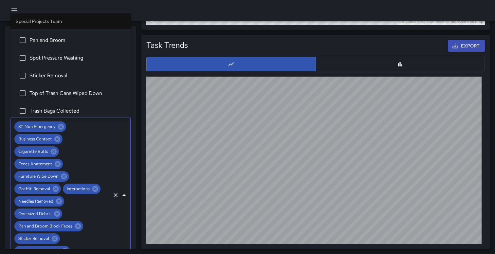
scroll to position [1404, 0]
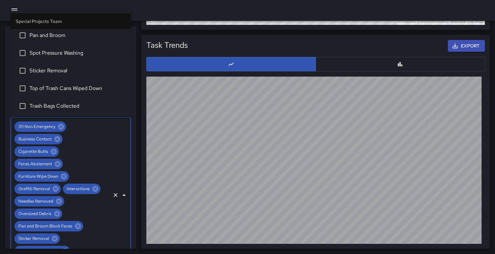
click at [44, 98] on li "Trash Bags Collected" at bounding box center [70, 106] width 120 height 18
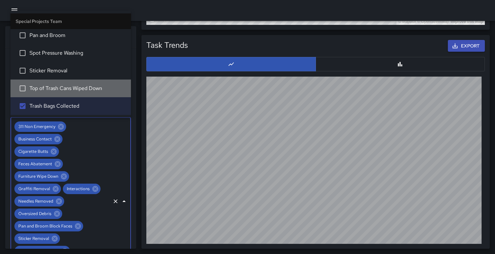
click at [46, 86] on span "Top of Trash Cans Wiped Down" at bounding box center [77, 88] width 96 height 8
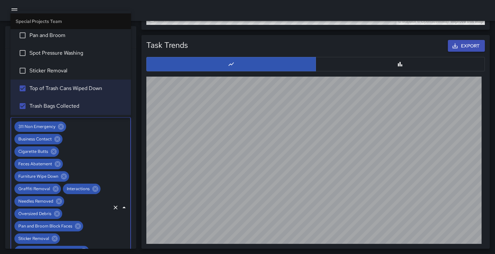
click at [48, 67] on span "Sticker Removal" at bounding box center [77, 71] width 96 height 8
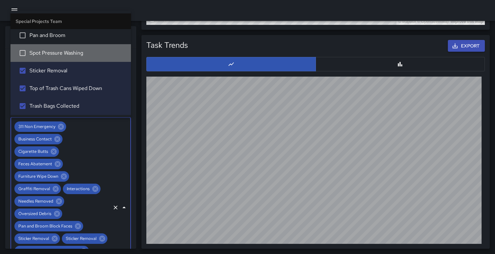
click at [49, 56] on span "Spot Pressure Washing" at bounding box center [77, 53] width 96 height 8
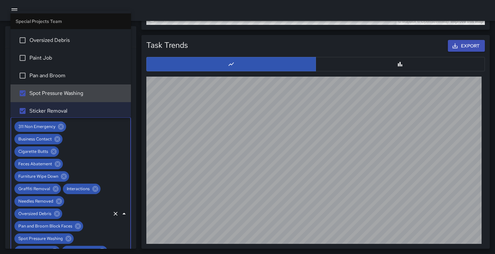
scroll to position [1357, 0]
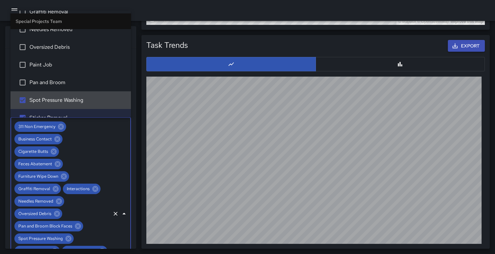
click at [49, 56] on li "Paint Job" at bounding box center [70, 65] width 120 height 18
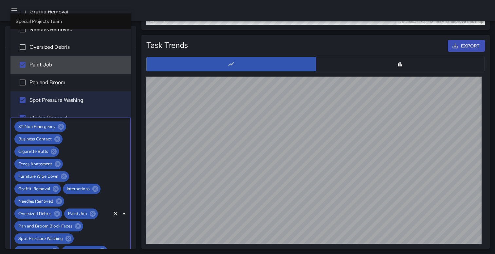
click at [45, 76] on li "Pan and Broom" at bounding box center [70, 83] width 120 height 18
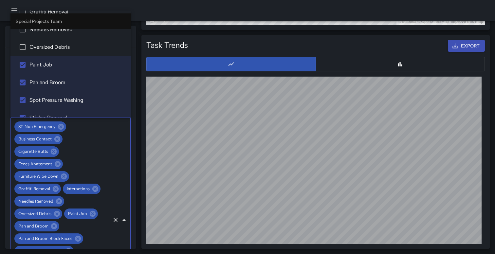
click at [54, 46] on span "Oversized Debris" at bounding box center [77, 47] width 96 height 8
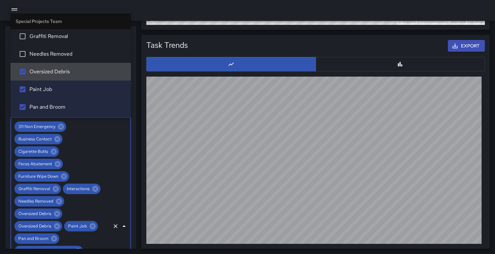
scroll to position [1310, 0]
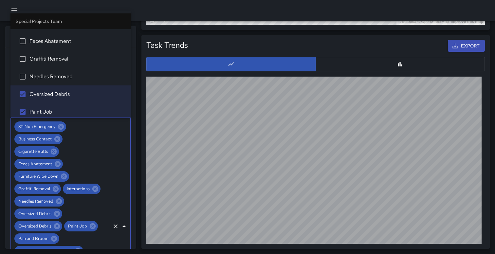
click at [43, 74] on span "Needles Removed" at bounding box center [77, 77] width 96 height 8
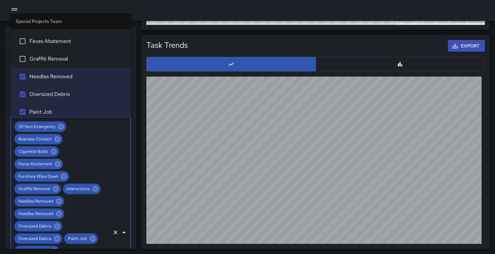
click at [46, 60] on span "Graffiti Removal" at bounding box center [77, 59] width 96 height 8
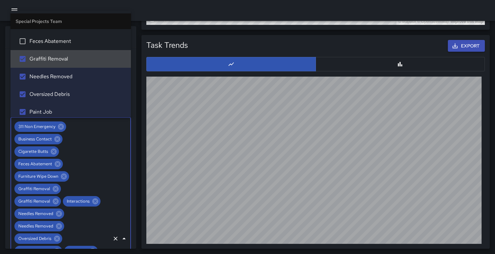
click at [49, 44] on span "Feces Abatement" at bounding box center [77, 41] width 96 height 8
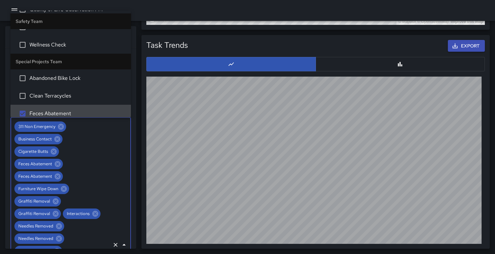
scroll to position [1225, 0]
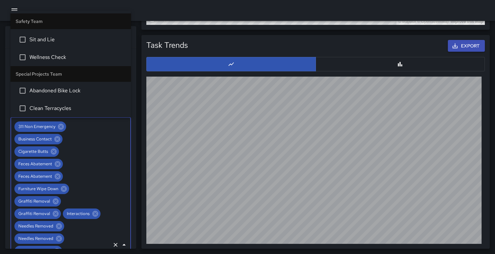
click at [33, 102] on li "Clean Terracycles" at bounding box center [70, 108] width 120 height 18
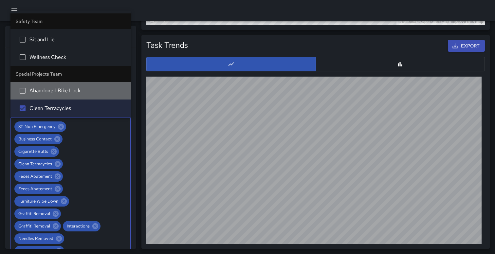
click at [36, 91] on span "Abandoned Bike Lock" at bounding box center [77, 91] width 96 height 8
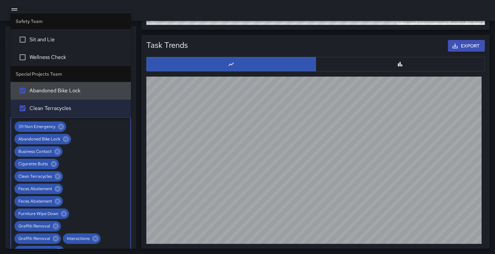
click at [48, 62] on li "Wellness Check" at bounding box center [70, 57] width 120 height 18
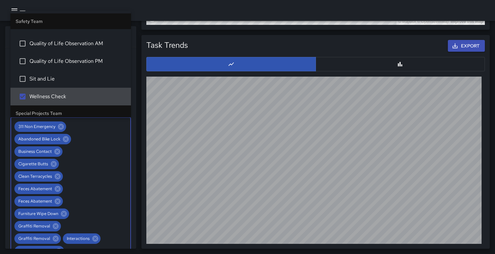
scroll to position [1180, 0]
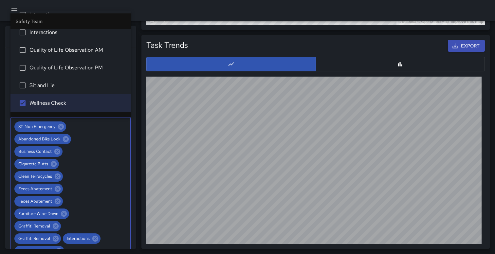
click at [39, 82] on span "Sit and Lie" at bounding box center [77, 85] width 96 height 8
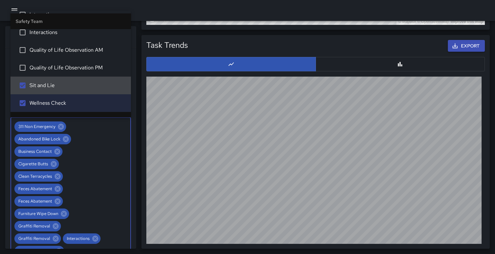
click at [44, 65] on span "Quality of Life Observation PM" at bounding box center [77, 68] width 96 height 8
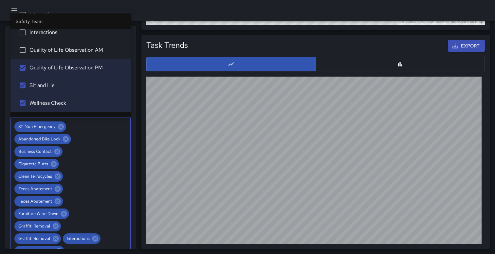
click at [51, 48] on span "Quality of Life Observation AM" at bounding box center [77, 50] width 96 height 8
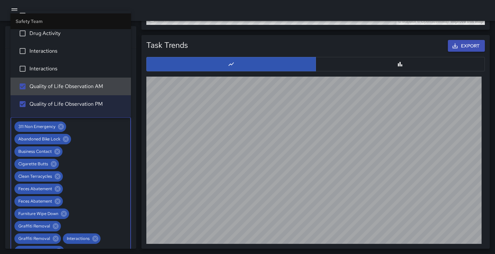
scroll to position [1137, 0]
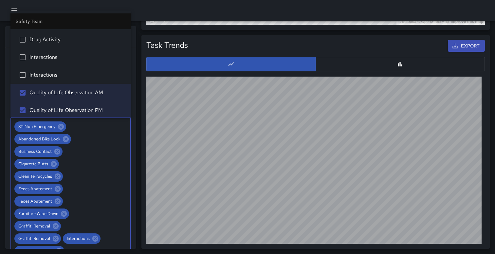
click at [43, 68] on li "Interactions" at bounding box center [70, 75] width 120 height 18
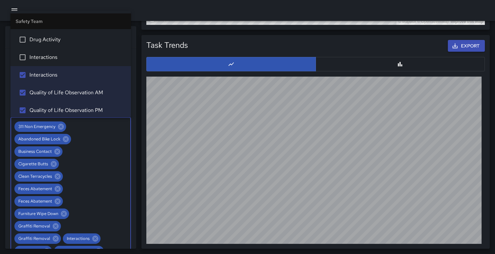
click at [45, 56] on span "Interactions" at bounding box center [77, 57] width 96 height 8
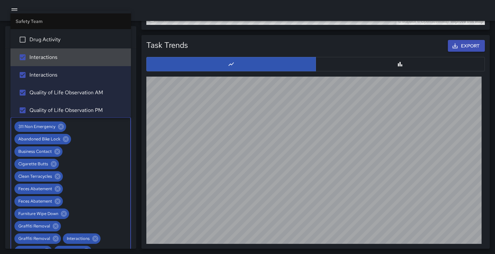
click at [50, 33] on li "Drug Activity" at bounding box center [70, 40] width 120 height 18
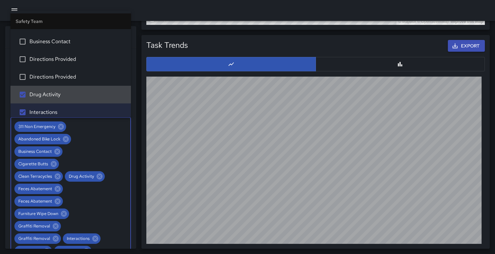
scroll to position [1060, 0]
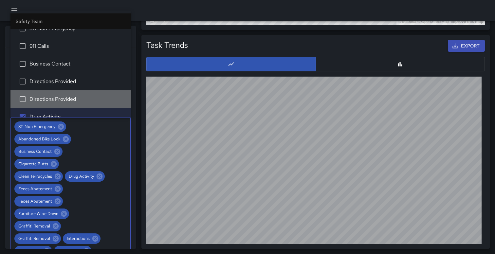
click at [36, 94] on li "Directions Provided" at bounding box center [70, 99] width 120 height 18
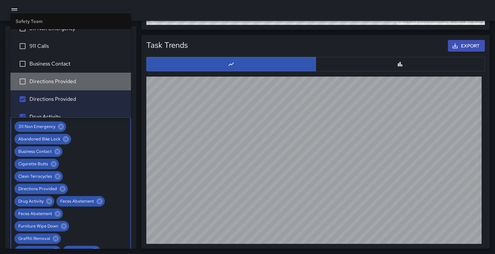
click at [36, 79] on span "Directions Provided" at bounding box center [77, 82] width 96 height 8
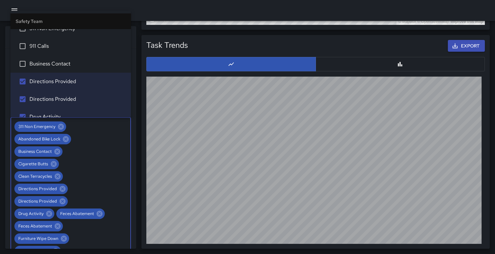
click at [36, 66] on span "Business Contact" at bounding box center [77, 64] width 96 height 8
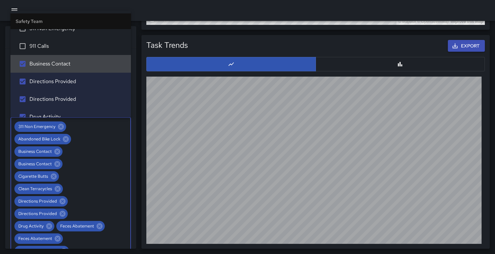
click at [36, 51] on li "911 Calls" at bounding box center [70, 46] width 120 height 18
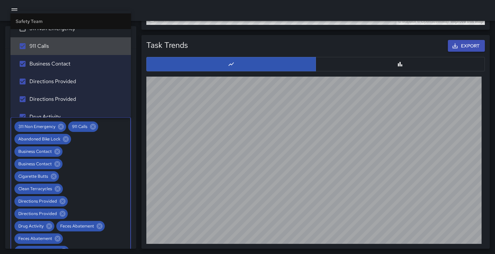
click at [38, 38] on li "911 Calls" at bounding box center [70, 46] width 120 height 18
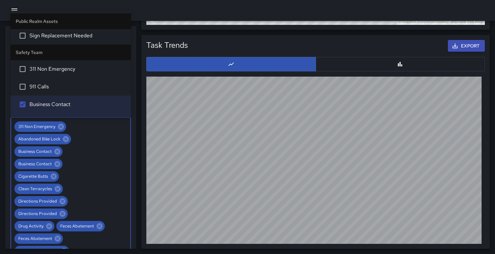
scroll to position [1011, 0]
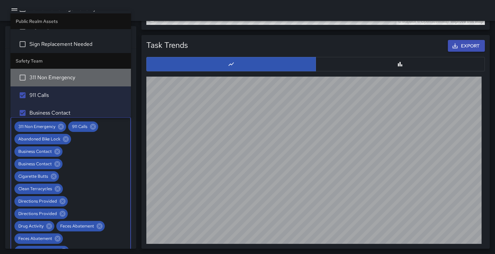
click at [30, 80] on span "311 Non Emergency" at bounding box center [77, 78] width 96 height 8
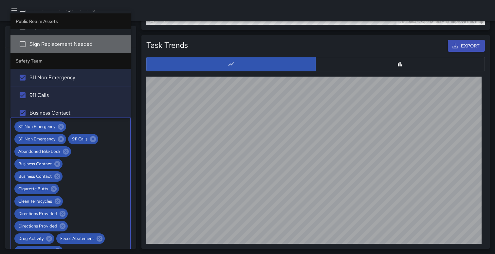
click at [45, 43] on span "Sign Replacement Needed" at bounding box center [77, 44] width 96 height 8
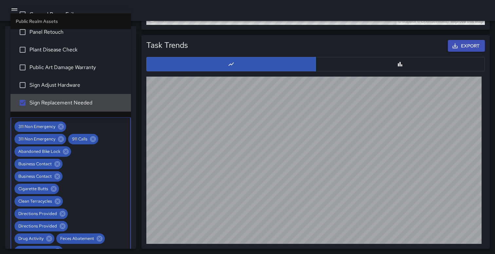
scroll to position [950, 0]
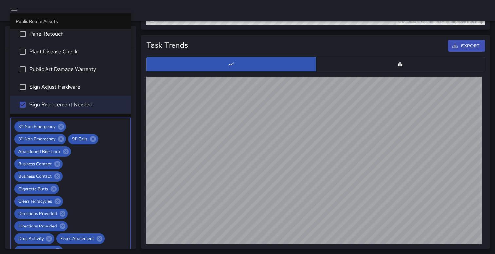
click at [36, 80] on li "Sign Adjust Hardware" at bounding box center [70, 87] width 120 height 18
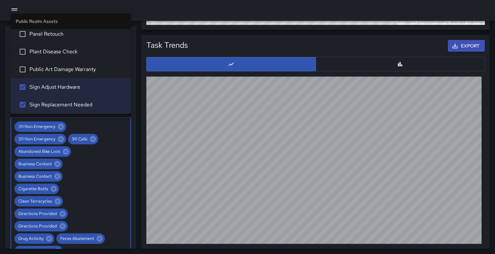
click at [38, 66] on span "Public Art Damage Warranty" at bounding box center [77, 69] width 96 height 8
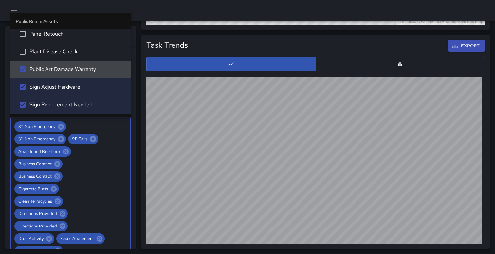
click at [39, 53] on span "Plant Disease Check" at bounding box center [77, 52] width 96 height 8
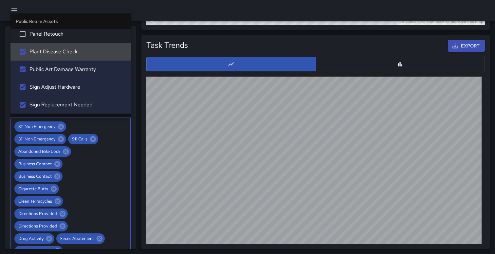
click at [42, 39] on li "Panel Retouch" at bounding box center [70, 34] width 120 height 18
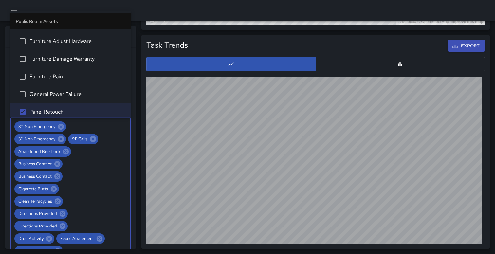
scroll to position [0, 0]
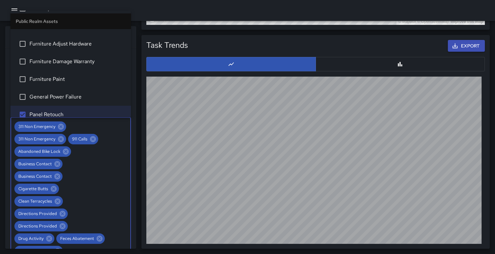
click at [32, 85] on li "Furniture Paint" at bounding box center [70, 79] width 120 height 18
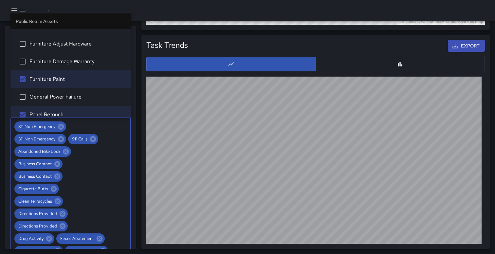
click at [31, 94] on span "General Power Failure" at bounding box center [77, 97] width 96 height 8
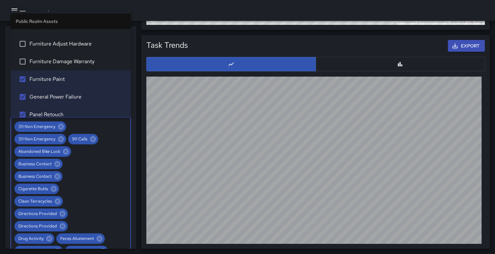
click at [41, 60] on span "Furniture Damage Warranty" at bounding box center [77, 62] width 96 height 8
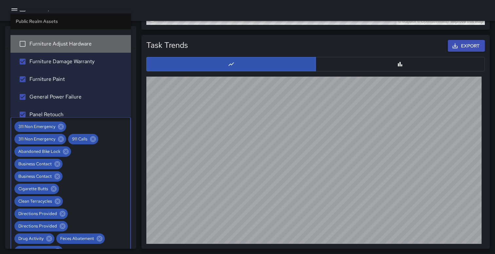
click at [45, 40] on span "Furniture Adjust Hardware" at bounding box center [77, 44] width 96 height 8
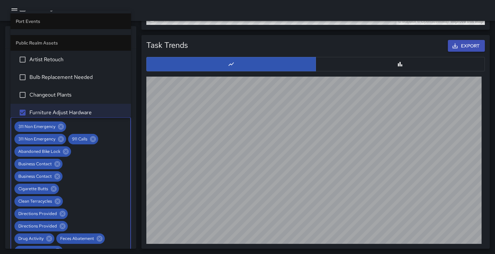
click at [36, 90] on li "Changeout Plants" at bounding box center [70, 95] width 120 height 18
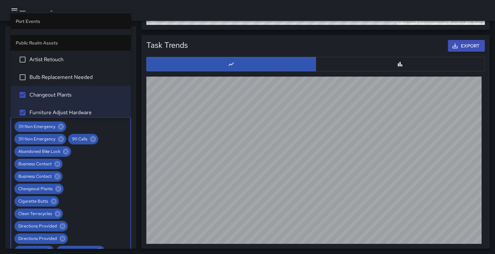
click at [38, 76] on span "Bulb Replacement Needed" at bounding box center [77, 77] width 96 height 8
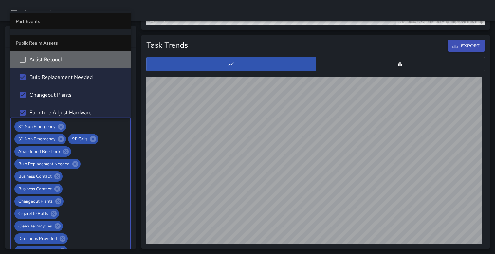
click at [39, 59] on span "Artist Retouch" at bounding box center [77, 60] width 96 height 8
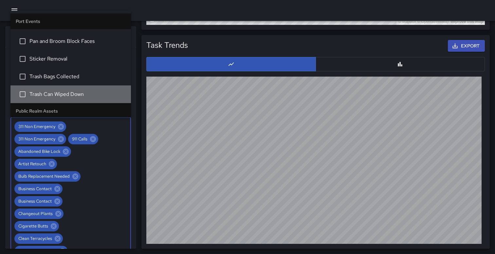
click at [31, 89] on li "Trash Can Wiped Down" at bounding box center [70, 94] width 120 height 18
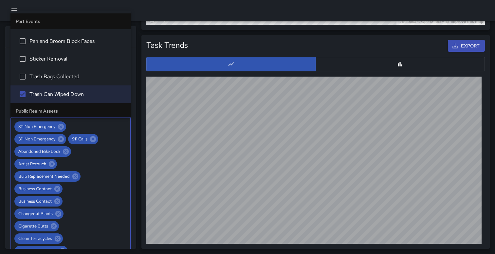
click at [32, 80] on span "Trash Bags Collected" at bounding box center [77, 77] width 96 height 8
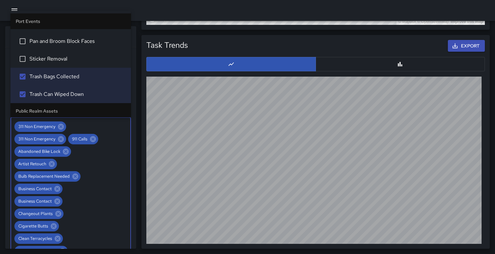
click at [40, 49] on li "Pan and Broom Block Faces" at bounding box center [70, 41] width 120 height 18
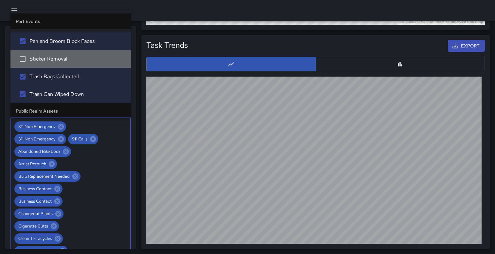
click at [38, 61] on span "Sticker Removal" at bounding box center [77, 59] width 96 height 8
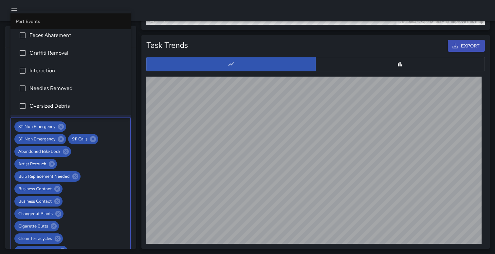
click at [35, 98] on li "Oversized Debris" at bounding box center [70, 106] width 120 height 18
click at [36, 89] on span "Needles Removed" at bounding box center [77, 88] width 96 height 8
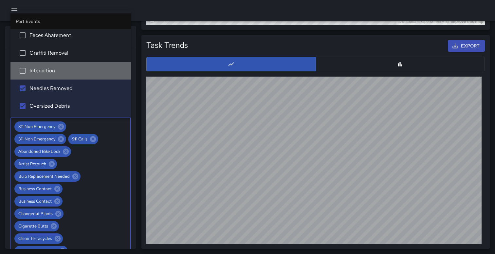
click at [39, 70] on span "Interaction" at bounding box center [77, 71] width 96 height 8
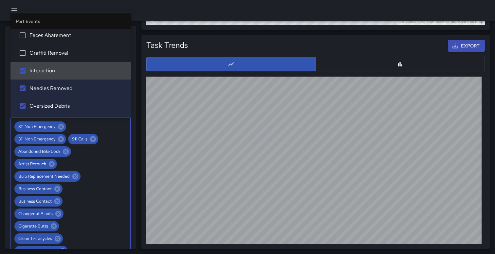
click at [45, 50] on span "Graffiti Removal" at bounding box center [77, 53] width 96 height 8
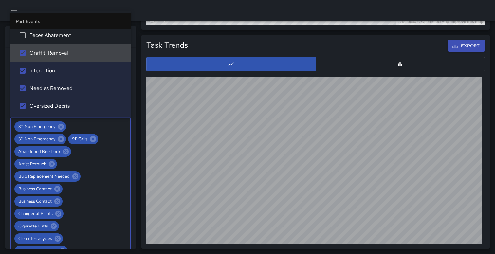
click at [46, 41] on li "Feces Abatement" at bounding box center [70, 36] width 120 height 18
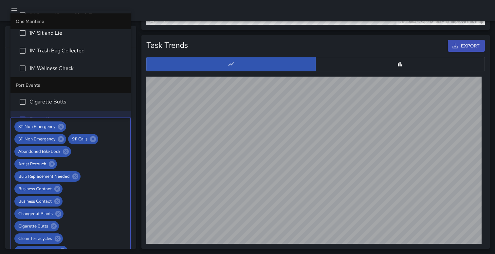
click at [36, 98] on span "Cigarette Butts" at bounding box center [77, 102] width 96 height 8
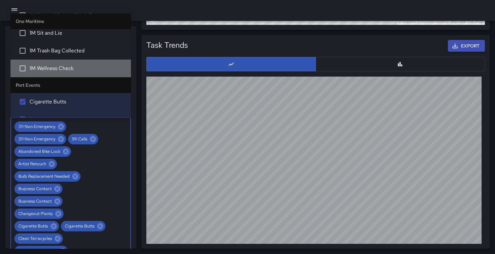
click at [45, 71] on span "1M Wellness Check" at bounding box center [77, 68] width 96 height 8
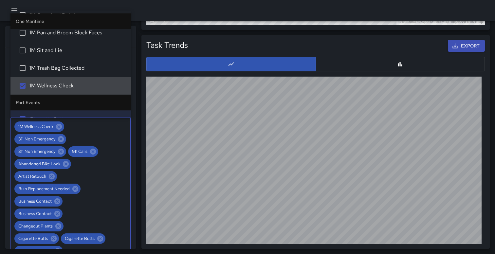
click at [45, 71] on span "1M Trash Bag Collected" at bounding box center [77, 68] width 96 height 8
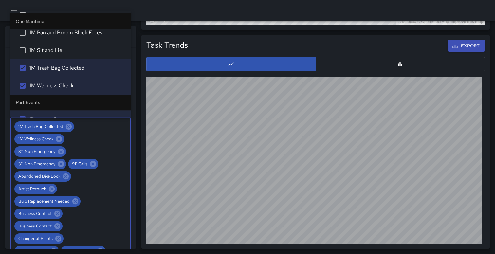
click at [45, 48] on span "1M Sit and Lie" at bounding box center [77, 50] width 96 height 8
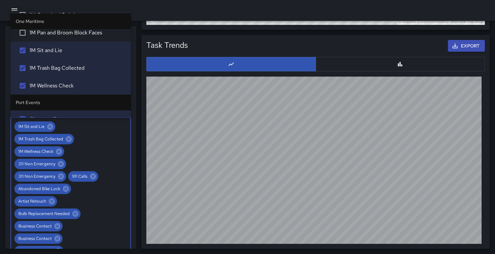
click at [49, 36] on span "1M Pan and Broom Block Faces" at bounding box center [77, 33] width 96 height 8
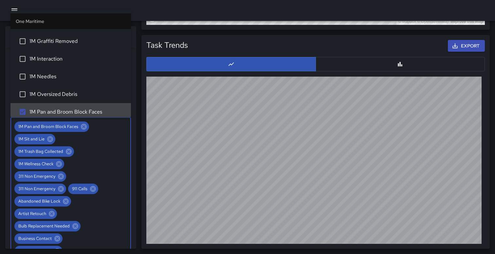
click at [37, 105] on li "1M Pan and Broom Block Faces" at bounding box center [70, 112] width 120 height 18
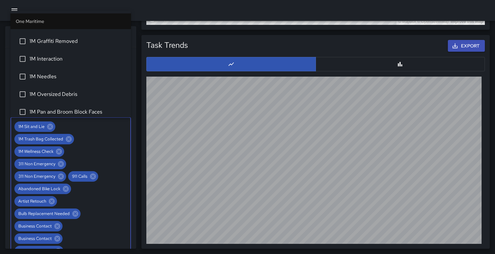
click at [37, 99] on li "1M Oversized Debris" at bounding box center [70, 94] width 120 height 18
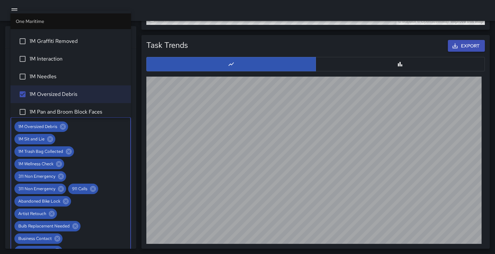
click at [37, 111] on span "1M Pan and Broom Block Faces" at bounding box center [77, 112] width 96 height 8
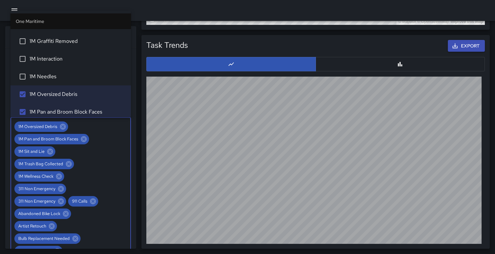
click at [45, 73] on span "1M Needles" at bounding box center [77, 77] width 96 height 8
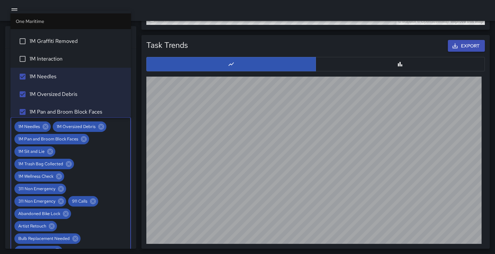
click at [52, 46] on li "1M Graffiti Removed" at bounding box center [70, 41] width 120 height 18
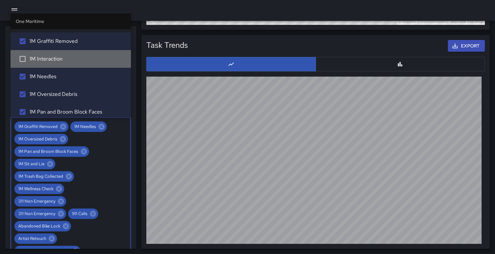
click at [50, 59] on span "1M Interaction" at bounding box center [77, 59] width 96 height 8
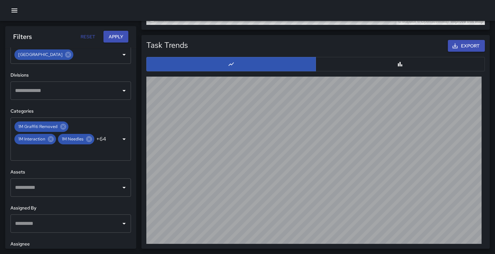
click at [80, 8] on div at bounding box center [247, 10] width 495 height 21
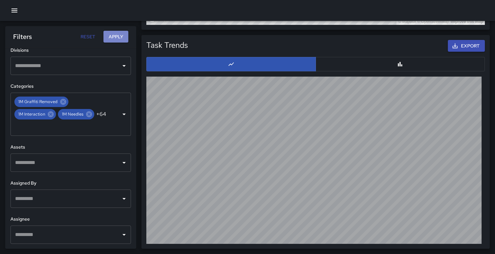
click at [118, 40] on button "Apply" at bounding box center [115, 37] width 25 height 12
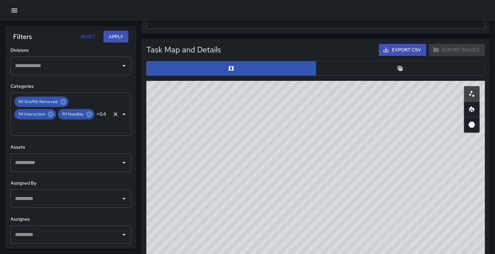
click at [114, 113] on icon "Clear" at bounding box center [116, 114] width 4 height 4
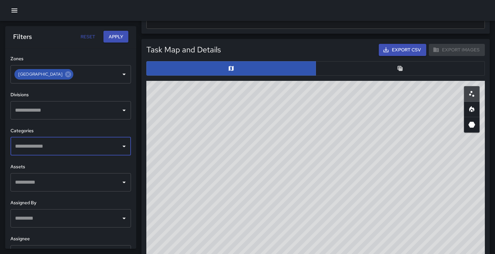
click at [80, 108] on input "text" at bounding box center [65, 110] width 105 height 12
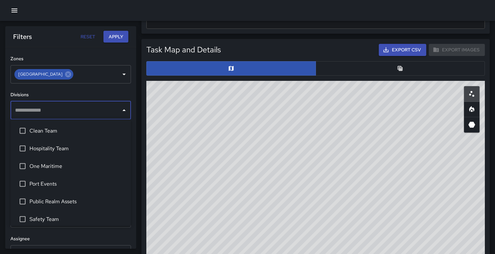
click at [61, 134] on span "Clean Team" at bounding box center [77, 131] width 96 height 8
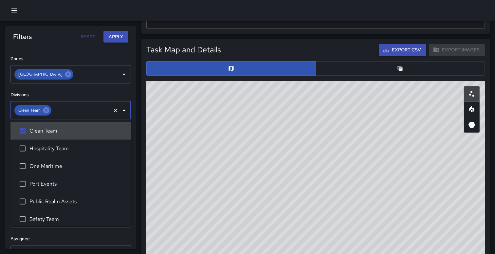
click at [114, 33] on button "Apply" at bounding box center [115, 37] width 25 height 12
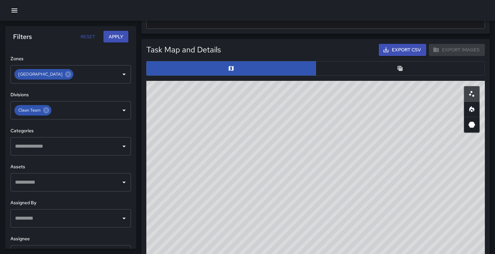
drag, startPoint x: 250, startPoint y: 169, endPoint x: 241, endPoint y: 210, distance: 41.8
click at [241, 210] on div "© Mapbox © OpenStreetMap Improve this map" at bounding box center [315, 212] width 338 height 262
drag, startPoint x: 281, startPoint y: 169, endPoint x: 318, endPoint y: 167, distance: 37.4
click at [318, 167] on div "© Mapbox © OpenStreetMap Improve this map" at bounding box center [315, 212] width 338 height 262
click at [46, 109] on icon at bounding box center [46, 110] width 6 height 6
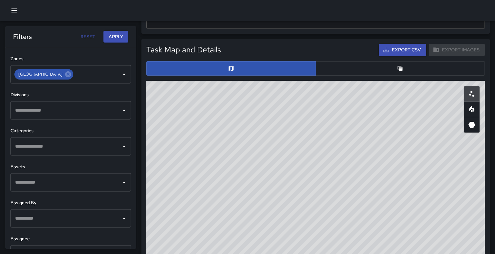
drag, startPoint x: 210, startPoint y: 152, endPoint x: 237, endPoint y: 49, distance: 106.3
click at [232, 53] on div "Task Map and Details Export CSV Export Images ID Address No rows Rows per page:…" at bounding box center [315, 193] width 338 height 299
click at [376, 69] on button "button" at bounding box center [401, 68] width 170 height 14
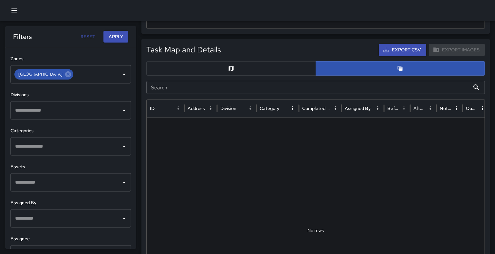
click at [259, 68] on button "button" at bounding box center [231, 68] width 170 height 14
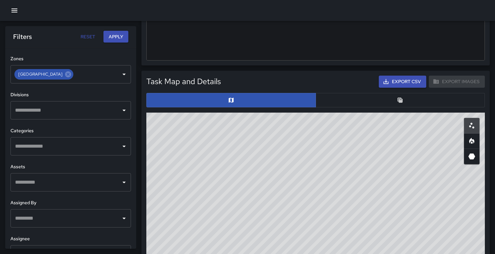
scroll to position [316, 0]
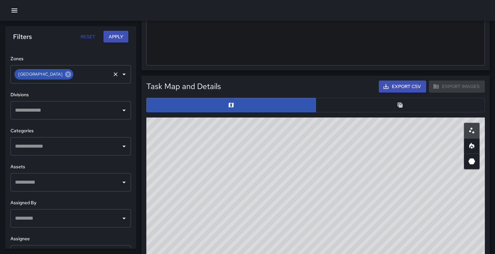
click at [72, 75] on icon at bounding box center [67, 74] width 7 height 7
click at [78, 74] on input "text" at bounding box center [65, 74] width 105 height 12
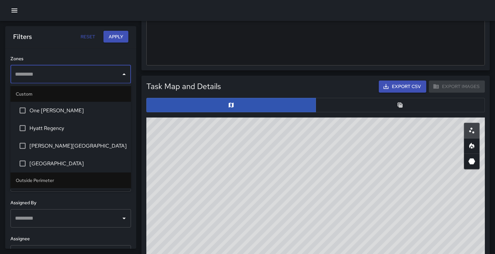
scroll to position [18, 0]
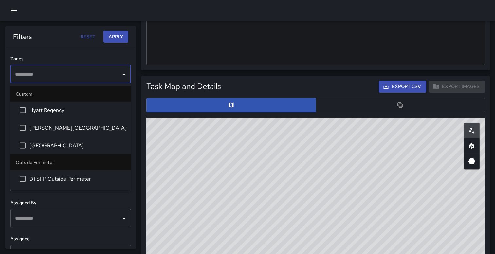
click at [53, 130] on span "[PERSON_NAME][GEOGRAPHIC_DATA]" at bounding box center [77, 128] width 96 height 8
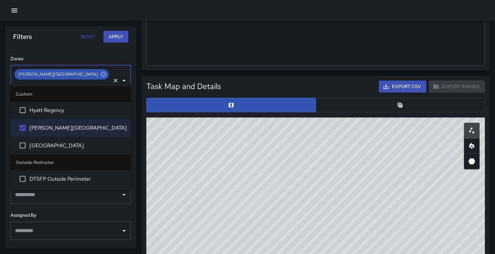
click at [116, 42] on button "Apply" at bounding box center [115, 37] width 25 height 12
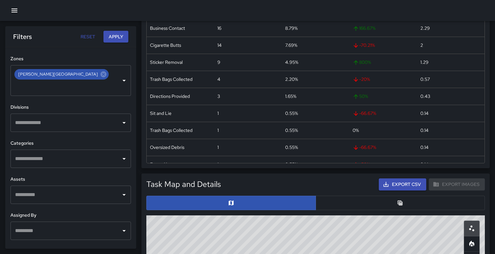
scroll to position [214, 0]
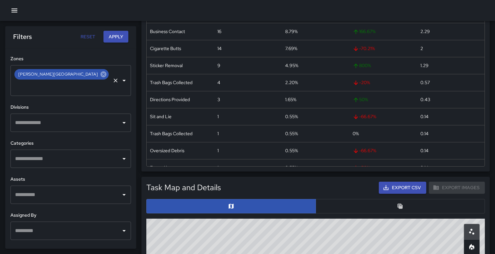
click at [100, 76] on icon at bounding box center [103, 74] width 6 height 6
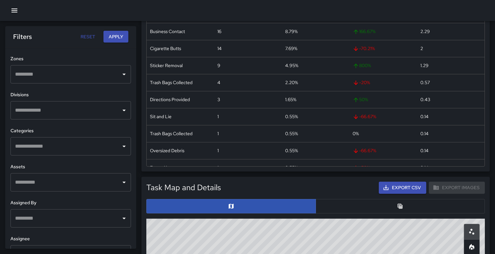
click at [52, 76] on input "text" at bounding box center [65, 74] width 105 height 12
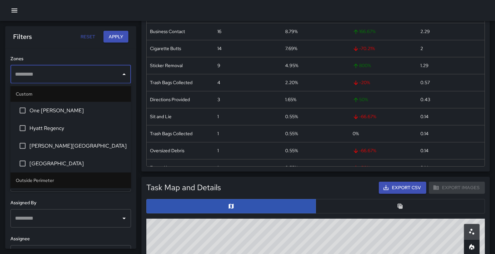
scroll to position [18, 0]
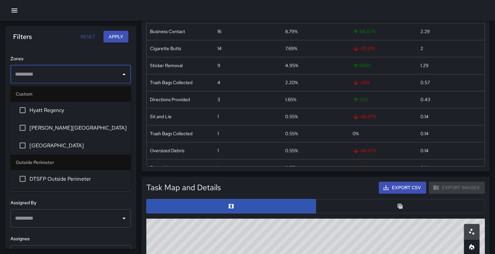
click at [52, 146] on span "[GEOGRAPHIC_DATA]" at bounding box center [77, 146] width 96 height 8
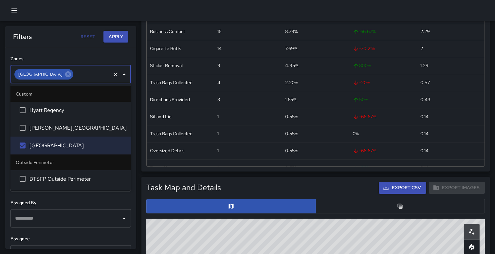
click at [89, 55] on h6 "Zones" at bounding box center [70, 58] width 120 height 7
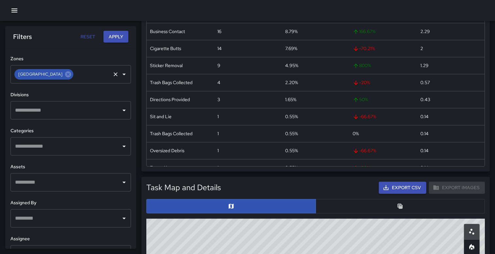
click at [109, 43] on div "Filters Reset Apply" at bounding box center [70, 36] width 131 height 21
click at [108, 37] on button "Apply" at bounding box center [115, 37] width 25 height 12
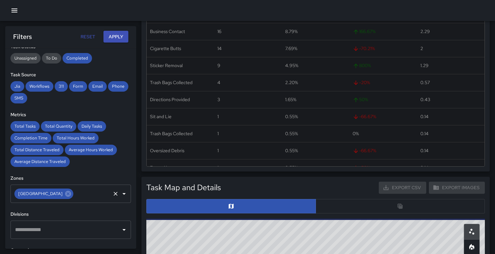
scroll to position [0, 0]
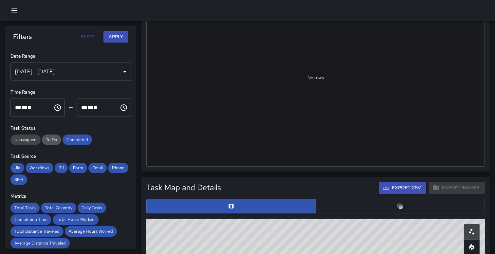
click at [53, 142] on span "To Do" at bounding box center [51, 139] width 19 height 7
click at [30, 140] on span "Unassigned" at bounding box center [25, 139] width 30 height 7
click at [120, 36] on button "Apply" at bounding box center [115, 37] width 25 height 12
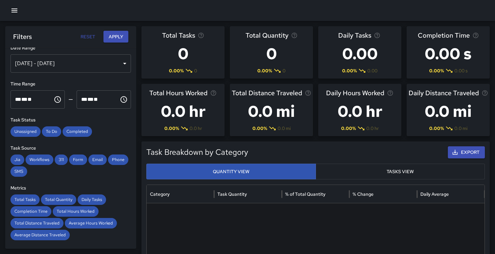
scroll to position [11, 0]
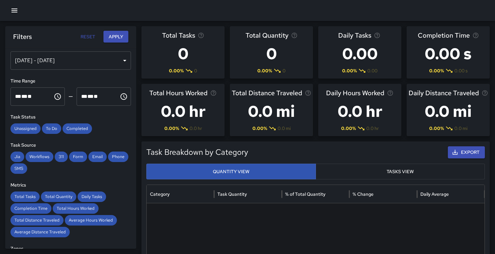
click at [14, 13] on icon "button" at bounding box center [14, 11] width 8 height 8
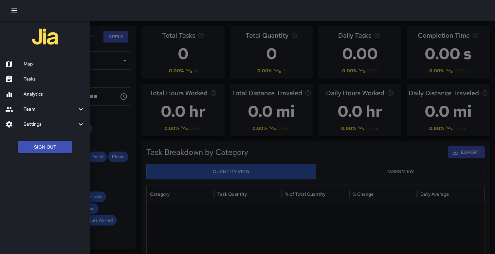
click at [23, 63] on div at bounding box center [14, 64] width 18 height 8
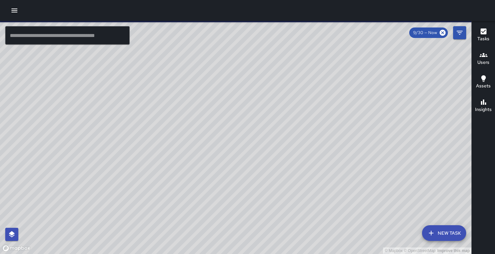
drag, startPoint x: 226, startPoint y: 140, endPoint x: 225, endPoint y: 92, distance: 48.1
click at [225, 92] on div "© Mapbox © OpenStreetMap Improve this map" at bounding box center [235, 137] width 471 height 233
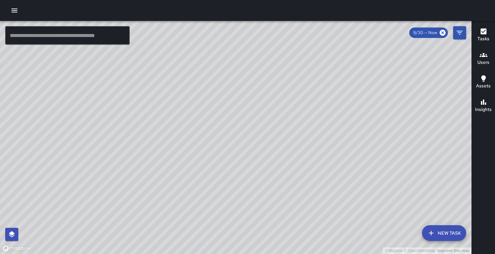
click at [16, 231] on button "button" at bounding box center [11, 234] width 13 height 13
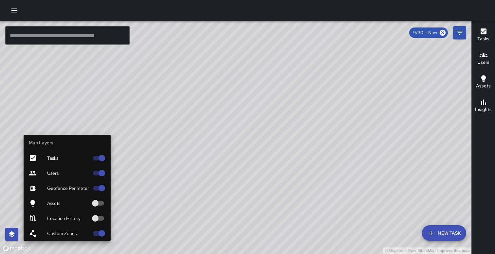
click at [9, 233] on icon "button" at bounding box center [12, 234] width 8 height 8
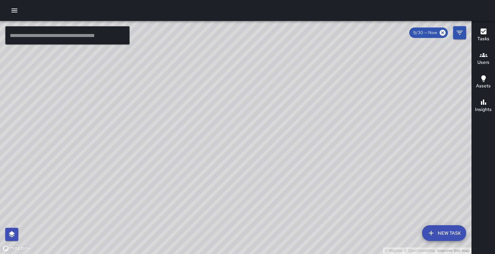
drag, startPoint x: 247, startPoint y: 120, endPoint x: 232, endPoint y: 141, distance: 26.4
click at [232, 142] on div "© Mapbox © OpenStreetMap Improve this map" at bounding box center [235, 137] width 471 height 233
drag, startPoint x: 249, startPoint y: 98, endPoint x: 259, endPoint y: 116, distance: 20.6
click at [259, 116] on div "© Mapbox © OpenStreetMap Improve this map" at bounding box center [235, 137] width 471 height 233
drag, startPoint x: 249, startPoint y: 111, endPoint x: 279, endPoint y: 124, distance: 33.1
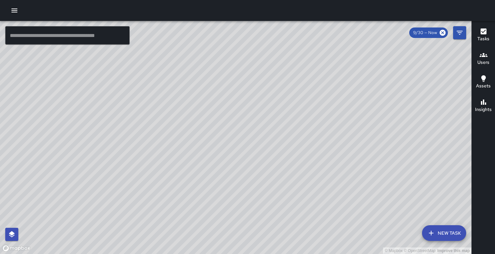
click at [279, 124] on div "© Mapbox © OpenStreetMap Improve this map" at bounding box center [235, 137] width 471 height 233
click at [112, 32] on input "text" at bounding box center [67, 35] width 124 height 18
click at [486, 101] on icon "button" at bounding box center [483, 102] width 8 height 8
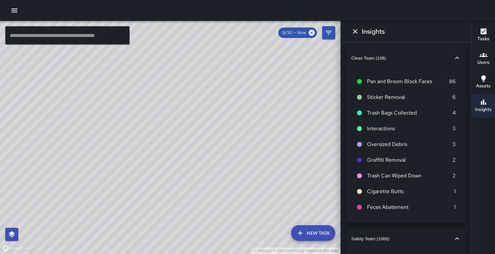
click at [457, 56] on icon "button" at bounding box center [457, 58] width 8 height 8
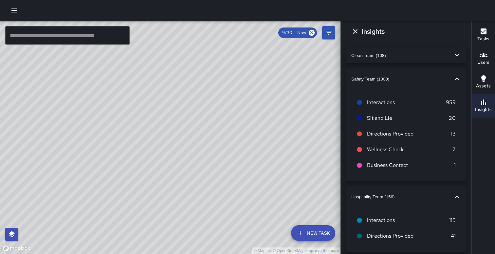
click at [457, 54] on icon "button" at bounding box center [457, 55] width 8 height 8
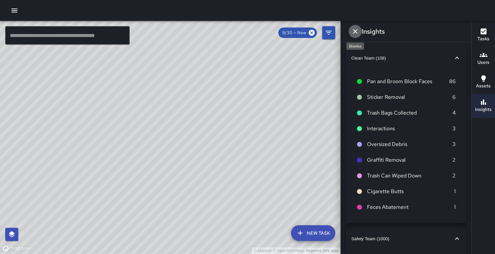
click at [354, 27] on icon "Dismiss" at bounding box center [355, 31] width 8 height 8
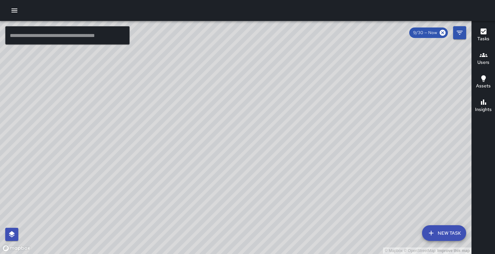
click at [14, 13] on icon "button" at bounding box center [14, 11] width 8 height 8
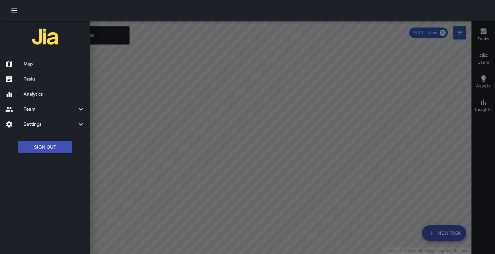
click at [41, 95] on h6 "Analytics" at bounding box center [54, 94] width 61 height 7
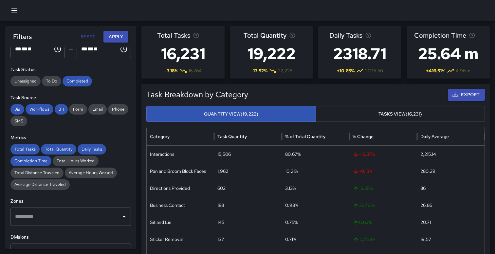
scroll to position [111, 0]
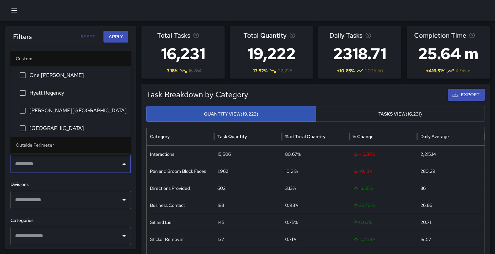
click at [87, 162] on input "text" at bounding box center [65, 164] width 105 height 12
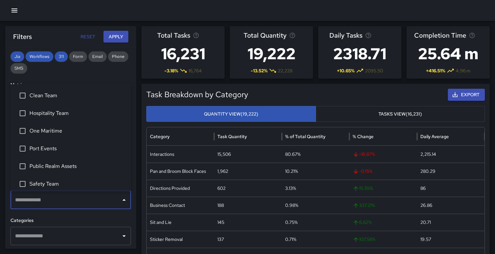
click at [75, 204] on input "text" at bounding box center [65, 200] width 105 height 12
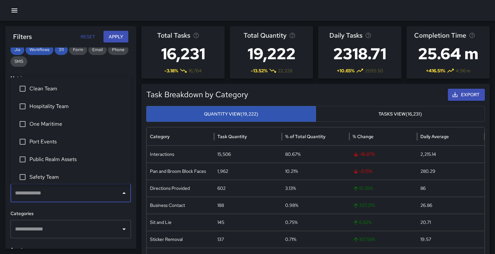
click at [70, 218] on div "Categories ​" at bounding box center [70, 224] width 120 height 28
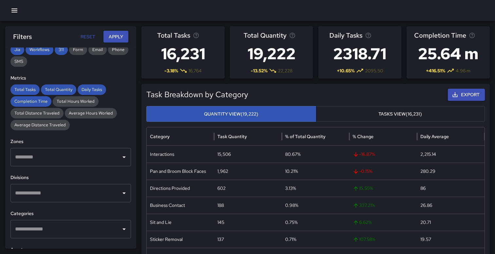
click at [69, 229] on input "text" at bounding box center [65, 229] width 105 height 12
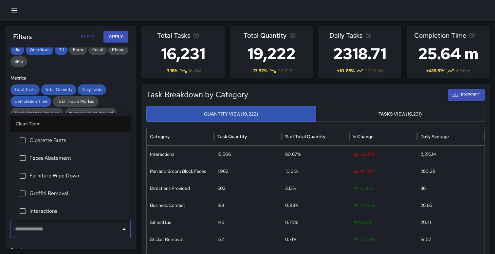
click at [69, 229] on input "text" at bounding box center [65, 229] width 105 height 12
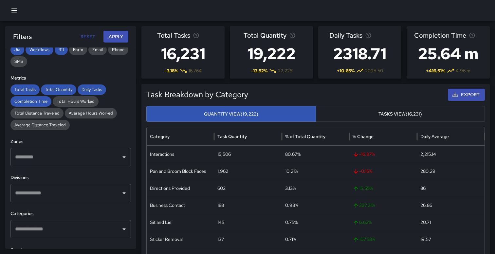
click at [87, 148] on div "Zones ​" at bounding box center [70, 152] width 120 height 28
click at [82, 157] on input "text" at bounding box center [65, 157] width 105 height 12
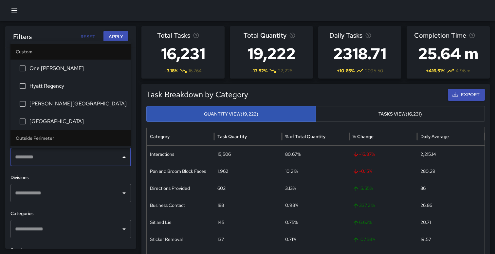
click at [71, 117] on span "[GEOGRAPHIC_DATA]" at bounding box center [77, 121] width 96 height 8
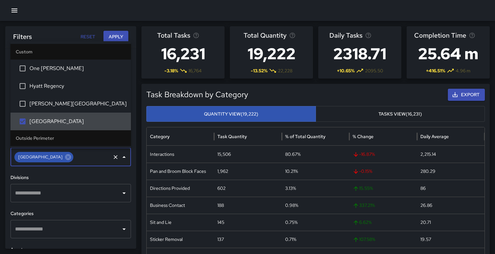
click at [71, 173] on div "**********" at bounding box center [70, 147] width 131 height 201
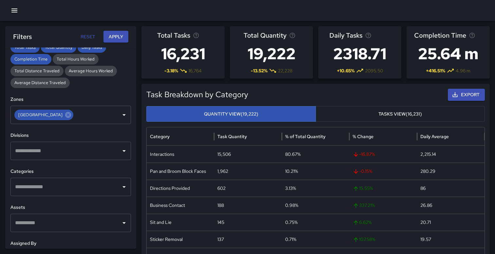
scroll to position [221, 0]
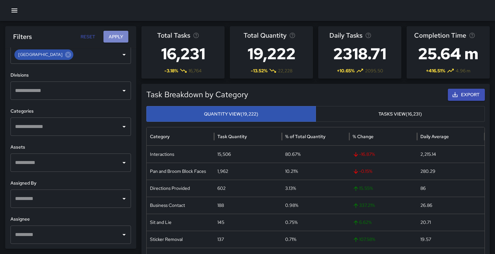
click at [114, 38] on button "Apply" at bounding box center [115, 37] width 25 height 12
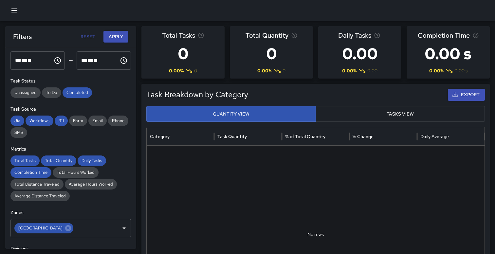
scroll to position [20, 0]
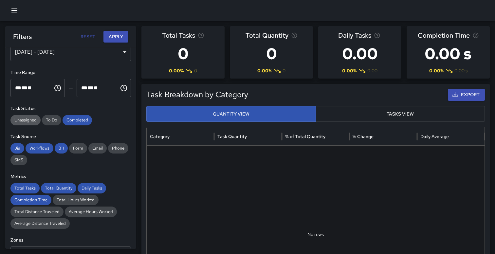
click at [28, 119] on span "Unassigned" at bounding box center [25, 120] width 30 height 7
click at [52, 119] on span "To Do" at bounding box center [51, 120] width 19 height 7
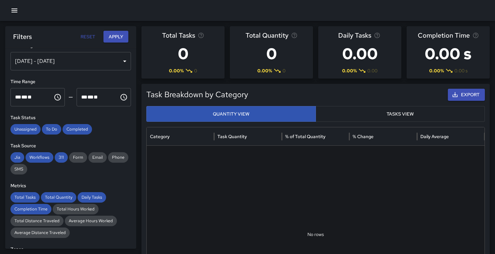
scroll to position [0, 0]
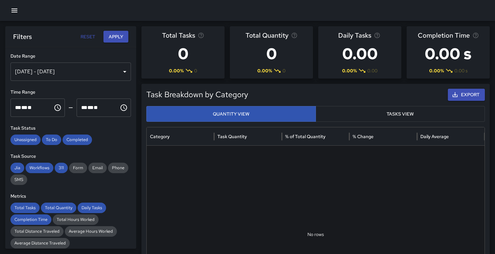
click at [70, 68] on div "[DATE] - [DATE]" at bounding box center [70, 72] width 120 height 18
click at [119, 105] on button "Choose time, selected time is 11:59 PM" at bounding box center [123, 107] width 13 height 13
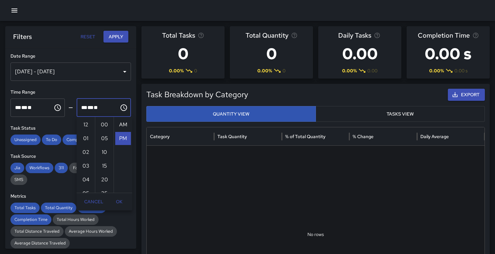
scroll to position [90, 0]
click at [104, 67] on div "[DATE] - [DATE]" at bounding box center [70, 72] width 120 height 18
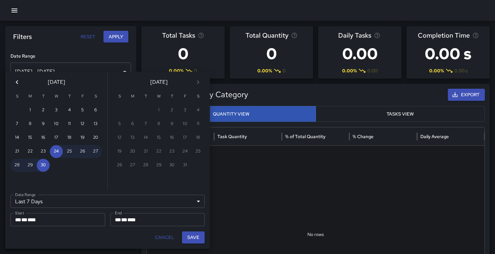
click at [194, 236] on button "Save" at bounding box center [193, 237] width 23 height 12
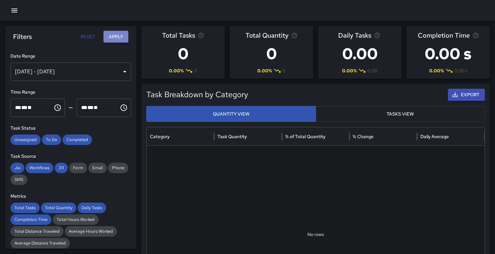
click at [116, 36] on button "Apply" at bounding box center [115, 37] width 25 height 12
drag, startPoint x: 342, startPoint y: 52, endPoint x: 401, endPoint y: 51, distance: 58.9
click at [401, 51] on div "Daily Tasks 0.00 0.00 % 0.00" at bounding box center [359, 52] width 83 height 52
click at [393, 51] on div "Daily Tasks 0.00 0.00 % 0.00" at bounding box center [359, 52] width 83 height 52
click at [407, 121] on button "Tasks View" at bounding box center [401, 114] width 170 height 16
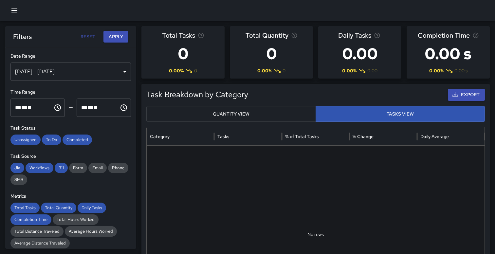
click at [282, 107] on button "Quantity View" at bounding box center [231, 114] width 170 height 16
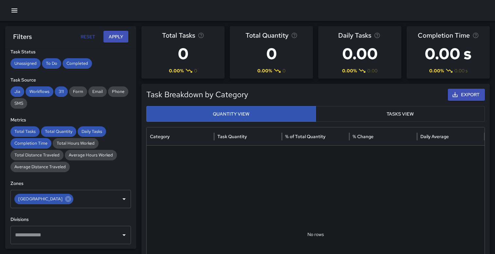
scroll to position [78, 0]
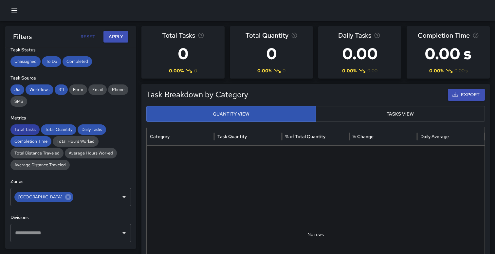
click at [33, 129] on span "Total Tasks" at bounding box center [24, 129] width 29 height 7
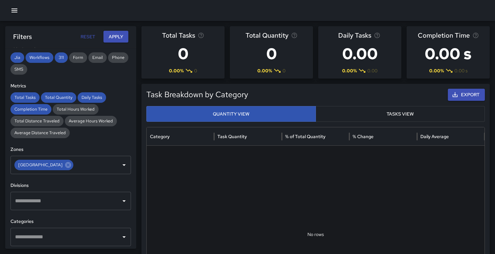
scroll to position [132, 0]
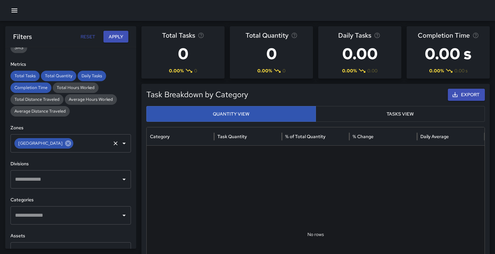
click at [71, 146] on icon at bounding box center [68, 143] width 6 height 6
click at [76, 146] on input "text" at bounding box center [65, 143] width 105 height 12
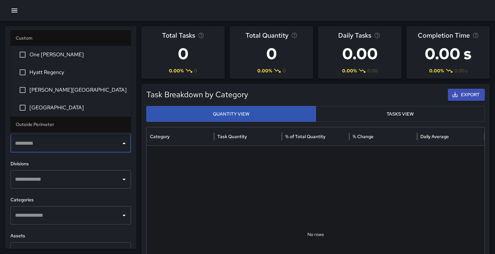
click at [59, 92] on span "[PERSON_NAME][GEOGRAPHIC_DATA]" at bounding box center [77, 90] width 96 height 8
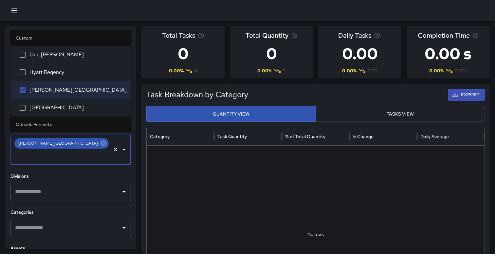
click at [45, 144] on span "[PERSON_NAME][GEOGRAPHIC_DATA]" at bounding box center [57, 143] width 87 height 7
click at [100, 145] on icon at bounding box center [103, 143] width 6 height 6
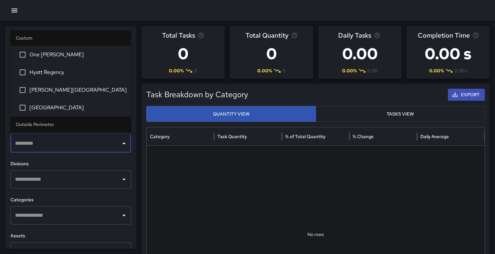
click at [57, 109] on span "[GEOGRAPHIC_DATA]" at bounding box center [77, 108] width 96 height 8
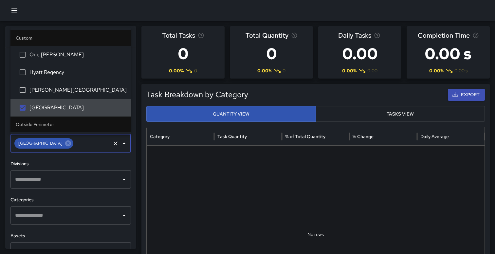
scroll to position [18, 0]
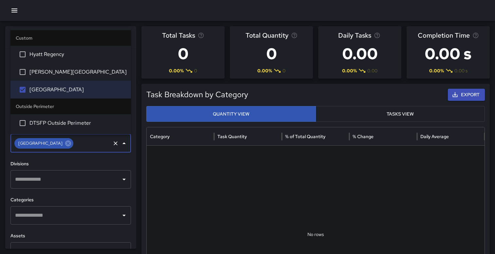
click at [52, 119] on span "DTSFP Outside Perimeter" at bounding box center [77, 123] width 96 height 8
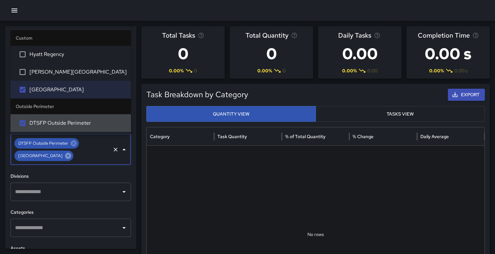
click at [71, 154] on icon at bounding box center [68, 156] width 6 height 6
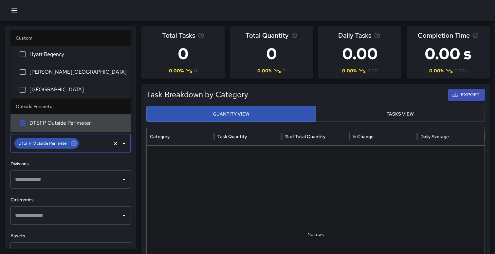
click at [77, 164] on h6 "Divisions" at bounding box center [70, 163] width 120 height 7
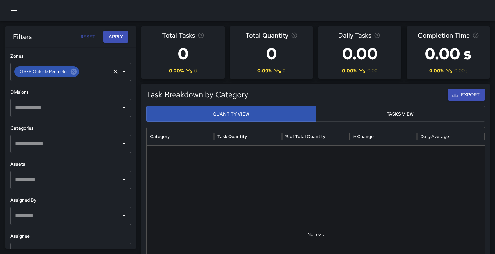
scroll to position [221, 0]
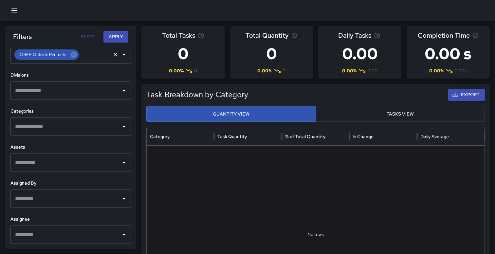
click at [113, 37] on button "Apply" at bounding box center [115, 37] width 25 height 12
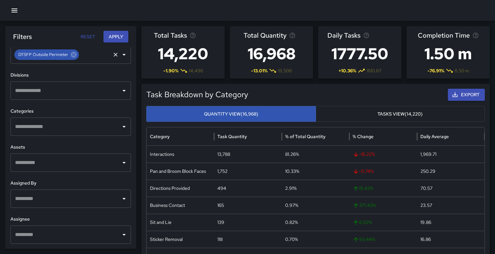
click at [19, 11] on button "button" at bounding box center [14, 10] width 13 height 13
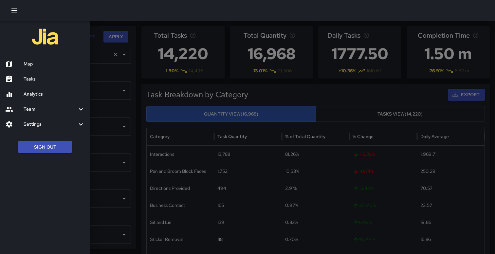
click at [37, 66] on h6 "Map" at bounding box center [54, 64] width 61 height 7
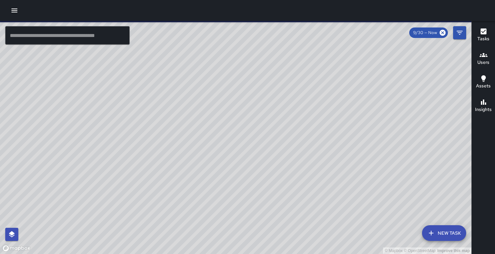
drag, startPoint x: 189, startPoint y: 105, endPoint x: 179, endPoint y: 59, distance: 47.3
click at [179, 59] on div "© Mapbox © OpenStreetMap Improve this map" at bounding box center [235, 137] width 471 height 233
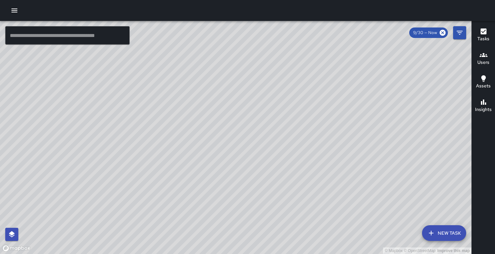
drag, startPoint x: 230, startPoint y: 119, endPoint x: 197, endPoint y: 27, distance: 98.0
click at [197, 27] on div "© Mapbox © OpenStreetMap Improve this map [GEOGRAPHIC_DATA][PERSON_NAME] [STREE…" at bounding box center [235, 137] width 471 height 233
drag, startPoint x: 240, startPoint y: 89, endPoint x: 255, endPoint y: 84, distance: 15.3
click at [255, 84] on div "© Mapbox © OpenStreetMap Improve this map" at bounding box center [235, 137] width 471 height 233
click at [441, 32] on icon at bounding box center [443, 33] width 6 height 6
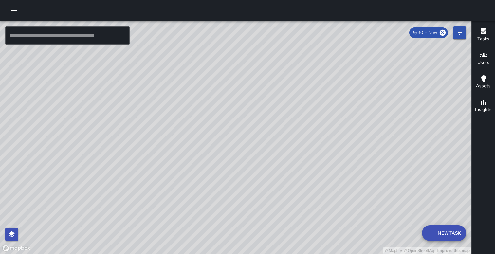
click at [425, 32] on span "9/30 — Now" at bounding box center [425, 32] width 32 height 7
click at [464, 33] on button "Filters" at bounding box center [459, 32] width 13 height 13
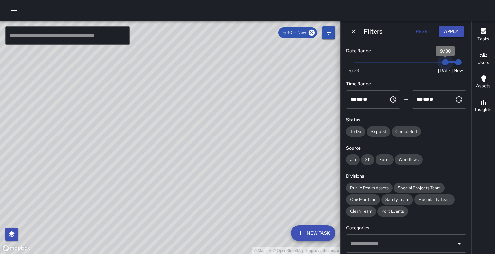
type input "*"
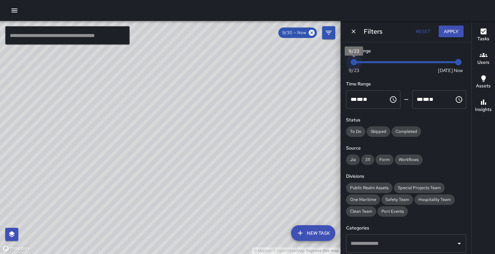
drag, startPoint x: 445, startPoint y: 63, endPoint x: 277, endPoint y: 61, distance: 168.6
click at [277, 61] on div "© Mapbox © OpenStreetMap Improve this map ​ New Task 9/30 — Now Map Layers Task…" at bounding box center [247, 137] width 495 height 233
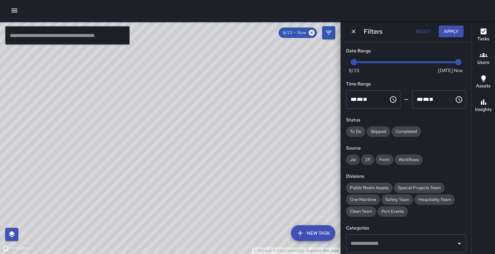
scroll to position [112, 0]
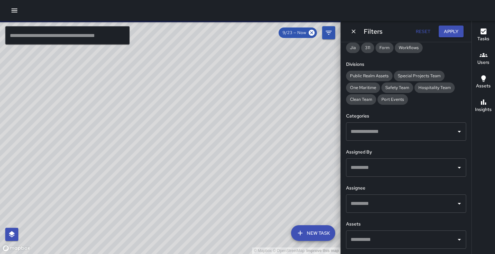
click at [454, 33] on button "Apply" at bounding box center [451, 32] width 25 height 12
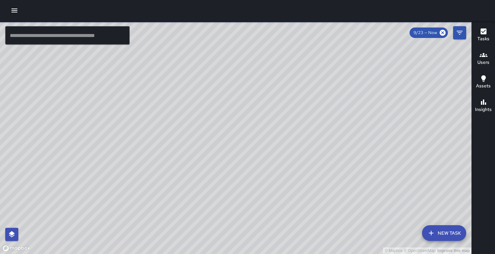
drag, startPoint x: 271, startPoint y: 77, endPoint x: 300, endPoint y: 66, distance: 30.5
click at [300, 66] on div "© Mapbox © OpenStreetMap Improve this map" at bounding box center [235, 137] width 471 height 233
click at [13, 15] on button "button" at bounding box center [14, 10] width 13 height 13
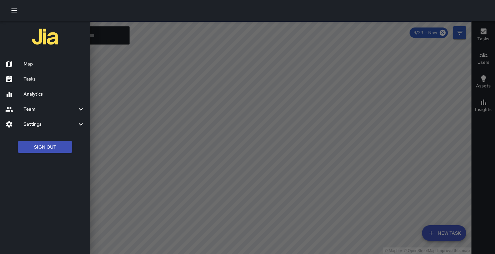
click at [39, 98] on h6 "Analytics" at bounding box center [54, 94] width 61 height 7
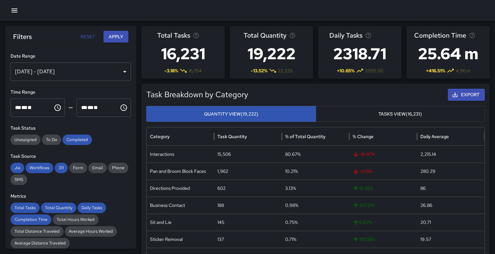
scroll to position [10, 0]
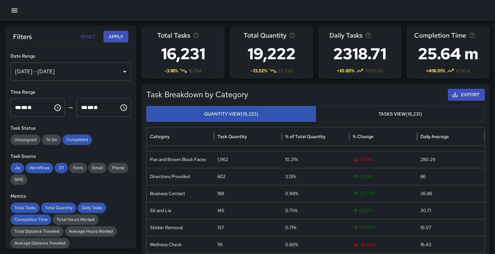
click at [342, 112] on button "Tasks View (16,231)" at bounding box center [401, 114] width 170 height 16
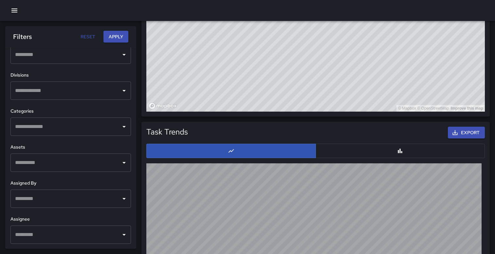
scroll to position [423, 0]
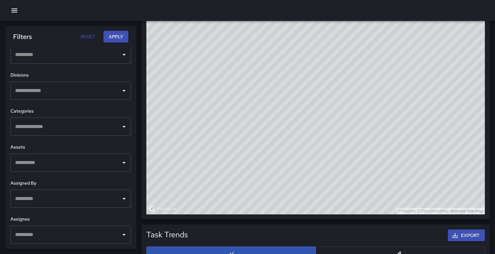
drag, startPoint x: 314, startPoint y: 107, endPoint x: 294, endPoint y: 103, distance: 20.5
click at [294, 103] on div "© Mapbox © OpenStreetMap Improve this map" at bounding box center [315, 84] width 338 height 262
click at [288, 109] on div "© Mapbox © OpenStreetMap Improve this map" at bounding box center [315, 84] width 338 height 262
click at [296, 74] on div "© Mapbox © OpenStreetMap Improve this map" at bounding box center [315, 84] width 338 height 262
click at [294, 72] on div "© Mapbox © OpenStreetMap Improve this map" at bounding box center [315, 84] width 338 height 262
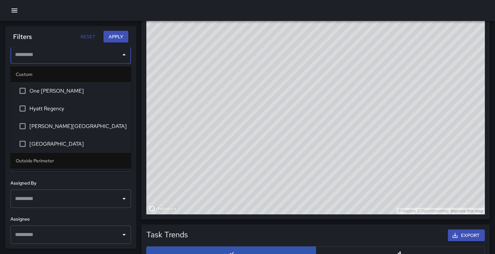
click at [100, 57] on input "text" at bounding box center [65, 54] width 105 height 12
click at [67, 142] on span "[GEOGRAPHIC_DATA]" at bounding box center [77, 144] width 96 height 8
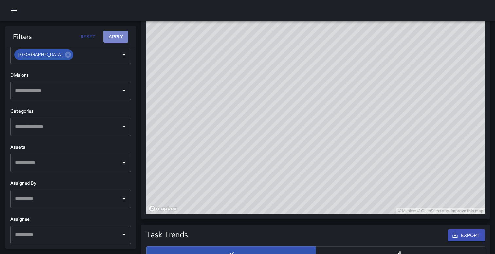
click at [112, 35] on button "Apply" at bounding box center [115, 37] width 25 height 12
drag, startPoint x: 295, startPoint y: 94, endPoint x: 292, endPoint y: 90, distance: 4.9
click at [292, 90] on div "© Mapbox © OpenStreetMap Improve this map" at bounding box center [315, 84] width 338 height 262
drag, startPoint x: 250, startPoint y: 230, endPoint x: 230, endPoint y: 280, distance: 54.1
click at [230, 254] on html "Total Tasks 182 -25.41 % 244 Total Quantity 182 -25.71 % 245 Daily Tasks 26.00 …" at bounding box center [247, 10] width 495 height 866
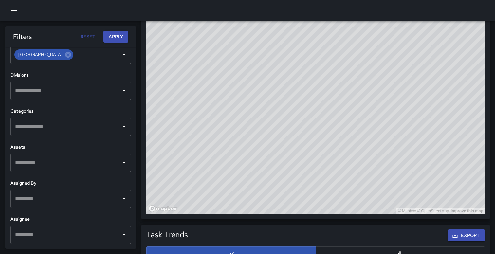
click at [488, 57] on div "Task Map and Details Export CSV Export Images ID Address b1fb9980 [GEOGRAPHIC_D…" at bounding box center [315, 65] width 348 height 309
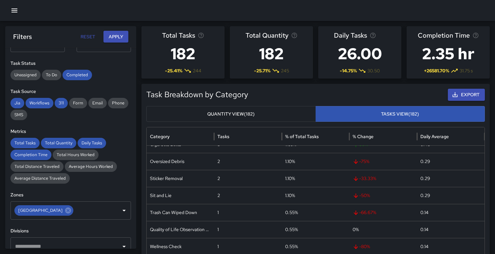
scroll to position [0, 0]
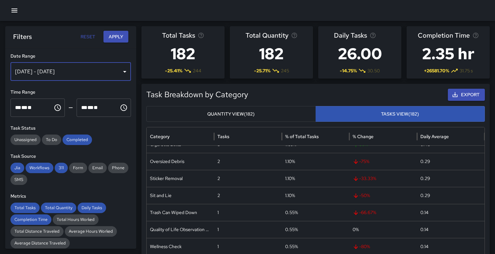
click at [60, 71] on div "[DATE] - [DATE]" at bounding box center [70, 72] width 120 height 18
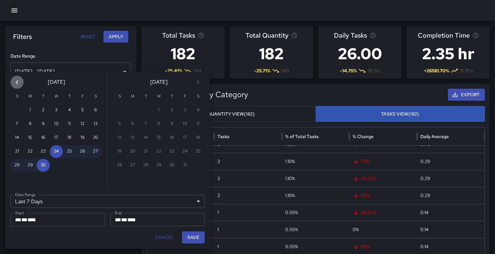
click at [18, 81] on icon "Previous month" at bounding box center [17, 82] width 8 height 8
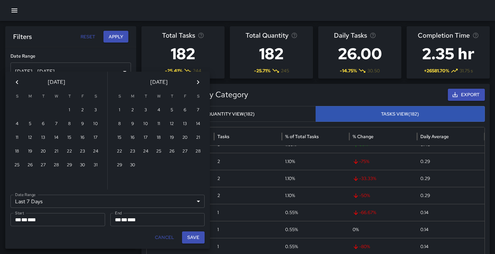
click at [18, 81] on icon "Previous month" at bounding box center [17, 82] width 8 height 8
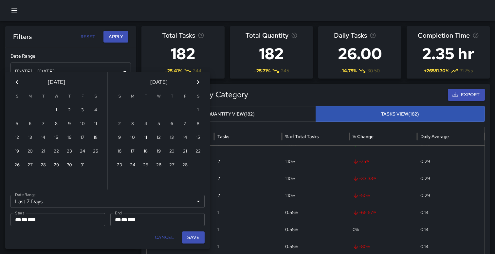
click at [18, 81] on icon "Previous month" at bounding box center [17, 82] width 8 height 8
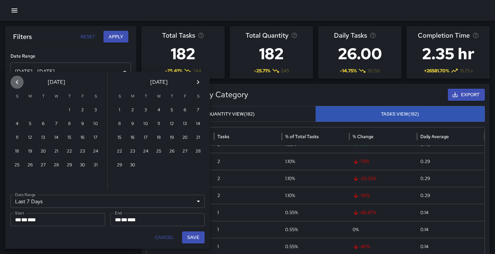
click at [18, 81] on icon "Previous month" at bounding box center [17, 82] width 8 height 8
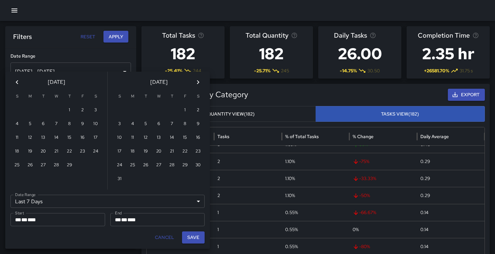
click at [18, 81] on icon "Previous month" at bounding box center [17, 82] width 8 height 8
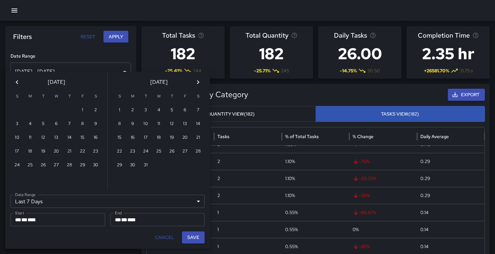
click at [18, 81] on icon "Previous month" at bounding box center [17, 82] width 8 height 8
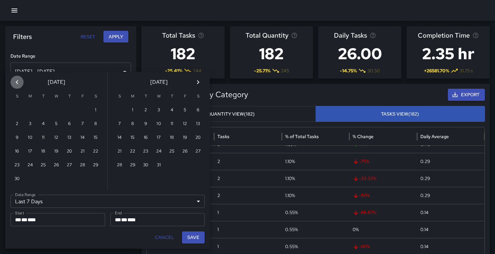
click at [18, 81] on icon "Previous month" at bounding box center [17, 82] width 8 height 8
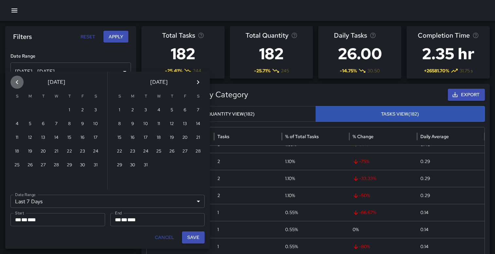
click at [18, 81] on icon "Previous month" at bounding box center [17, 82] width 8 height 8
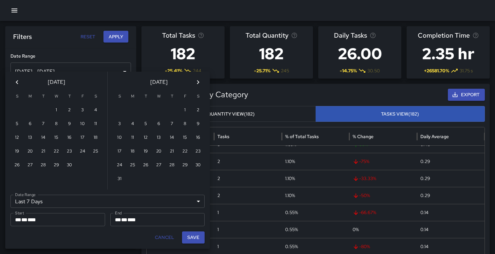
click at [18, 81] on icon "Previous month" at bounding box center [17, 82] width 8 height 8
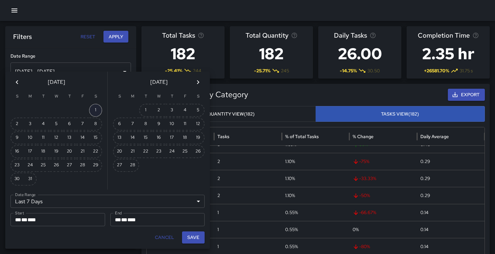
click at [93, 108] on button "1" at bounding box center [95, 110] width 13 height 13
type input "******"
type input "**********"
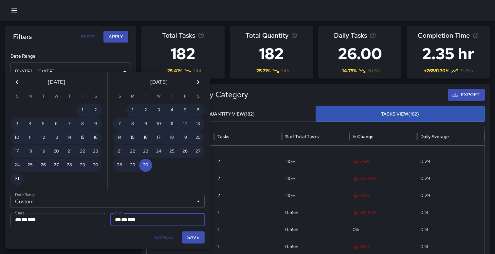
click at [189, 238] on button "Save" at bounding box center [193, 237] width 23 height 12
type input "**********"
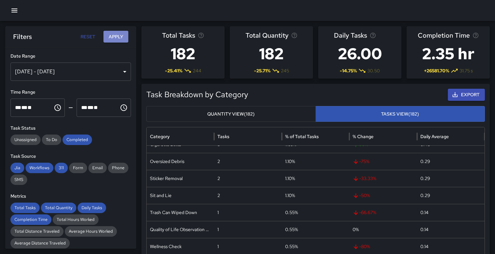
click at [121, 35] on button "Apply" at bounding box center [115, 37] width 25 height 12
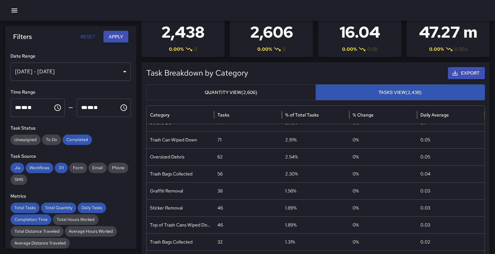
scroll to position [23, 0]
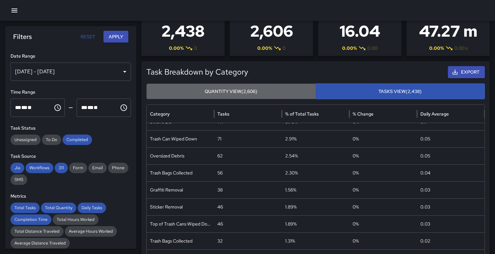
click at [263, 89] on button "Quantity View (2,606)" at bounding box center [231, 91] width 170 height 16
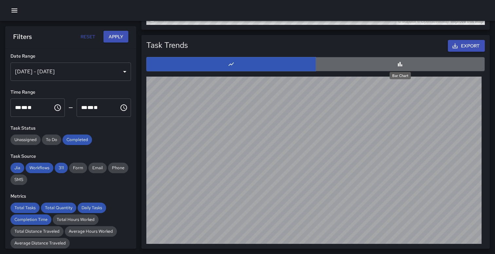
click at [399, 62] on icon "Bar Chart" at bounding box center [400, 64] width 7 height 7
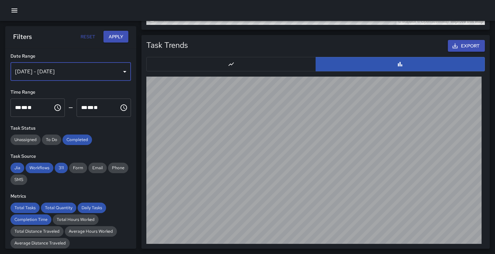
click at [105, 65] on div "[DATE] - [DATE]" at bounding box center [70, 72] width 120 height 18
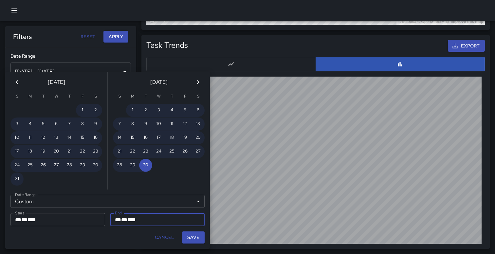
click at [55, 219] on div "** * ** * ****" at bounding box center [57, 219] width 85 height 13
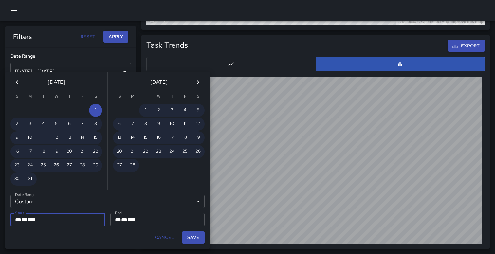
click at [55, 219] on div "** * ** * ****" at bounding box center [57, 219] width 85 height 13
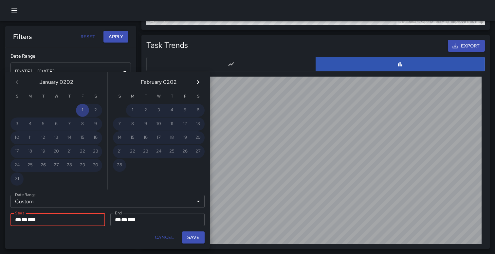
type input "**********"
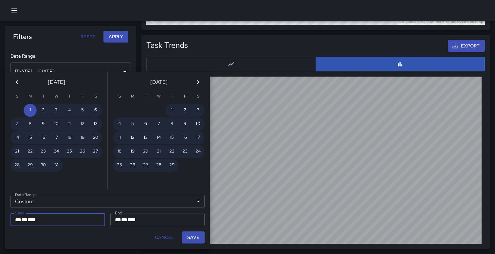
click at [189, 236] on button "Save" at bounding box center [193, 237] width 23 height 12
type input "**********"
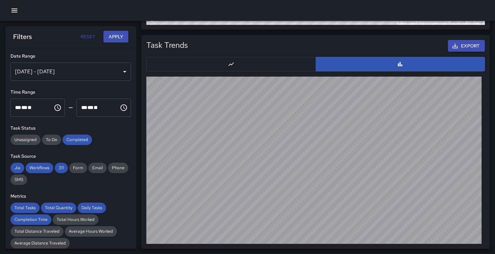
click at [125, 40] on button "Apply" at bounding box center [115, 37] width 25 height 12
click at [77, 73] on div "[DATE] - [DATE]" at bounding box center [70, 72] width 120 height 18
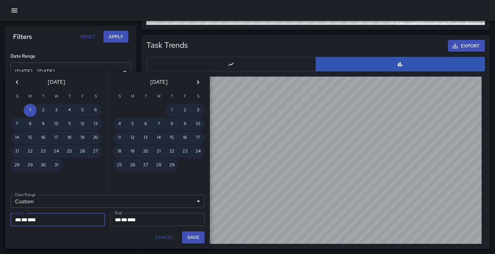
click at [63, 222] on div "** * ** * ****" at bounding box center [57, 219] width 85 height 13
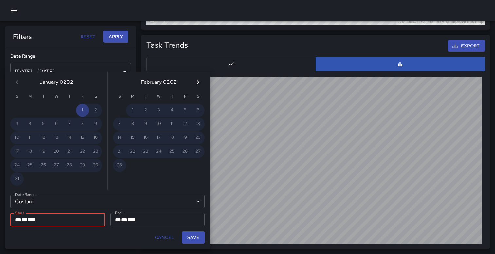
type input "**********"
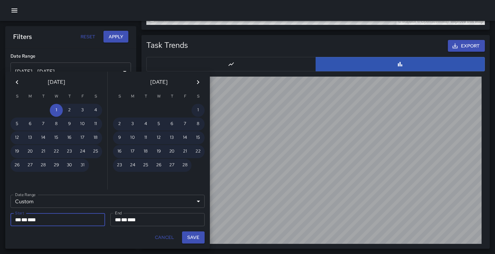
click at [203, 241] on button "Save" at bounding box center [193, 237] width 23 height 12
type input "**********"
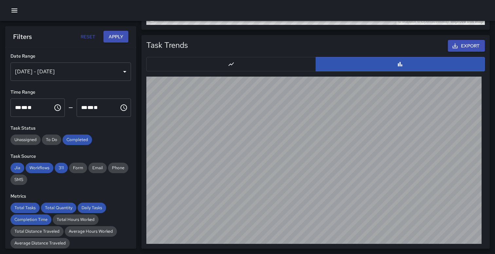
click at [122, 40] on button "Apply" at bounding box center [115, 37] width 25 height 12
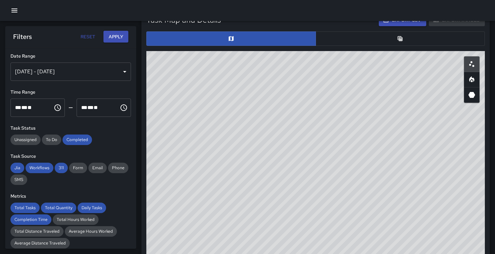
scroll to position [323, 0]
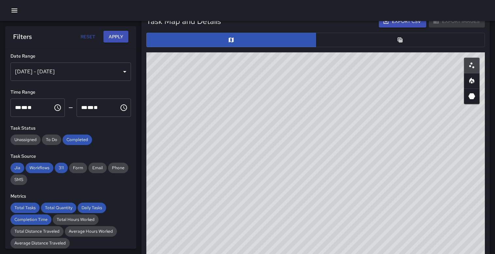
drag, startPoint x: 356, startPoint y: 99, endPoint x: 338, endPoint y: 99, distance: 18.0
click at [338, 99] on div "© Mapbox © OpenStreetMap Improve this map" at bounding box center [315, 183] width 338 height 262
click at [470, 84] on button "button" at bounding box center [472, 81] width 16 height 16
click at [465, 101] on button "button" at bounding box center [472, 96] width 16 height 16
drag, startPoint x: 458, startPoint y: 159, endPoint x: 404, endPoint y: 209, distance: 73.4
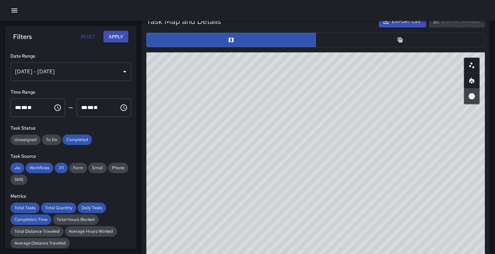
click at [404, 209] on div "© Mapbox © OpenStreetMap Improve this map" at bounding box center [315, 183] width 338 height 262
drag, startPoint x: 437, startPoint y: 171, endPoint x: 408, endPoint y: 194, distance: 37.0
click at [408, 194] on div "© Mapbox © OpenStreetMap Improve this map" at bounding box center [315, 183] width 338 height 262
click at [473, 81] on icon "Heatmap" at bounding box center [471, 81] width 5 height 6
click at [470, 64] on icon "Scatterplot" at bounding box center [472, 66] width 8 height 8
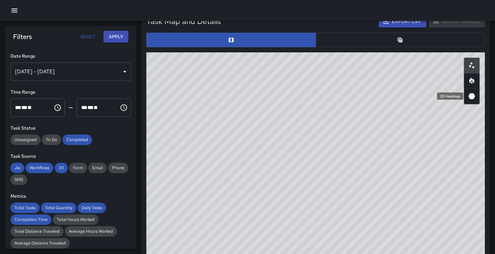
click at [470, 97] on icon "3D Heatmap" at bounding box center [471, 96] width 7 height 6
click at [438, 41] on button "button" at bounding box center [401, 40] width 170 height 14
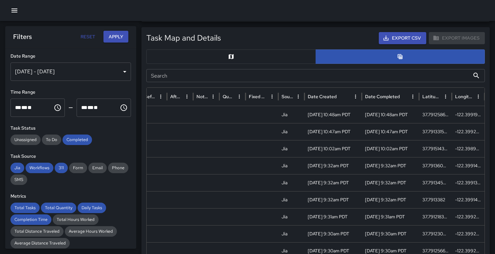
scroll to position [295, 0]
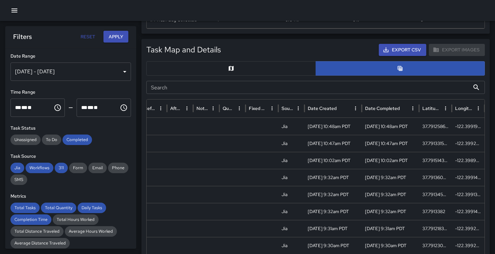
click at [396, 45] on button "Export CSV" at bounding box center [402, 50] width 47 height 12
click at [363, 47] on div "Task Map and Details Export CSV Export Images" at bounding box center [315, 50] width 338 height 12
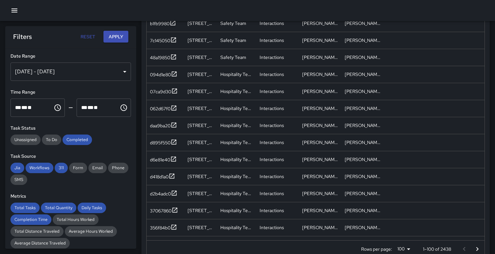
scroll to position [0, 0]
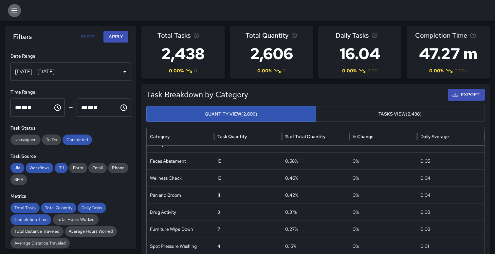
click at [15, 10] on icon "button" at bounding box center [14, 11] width 6 height 4
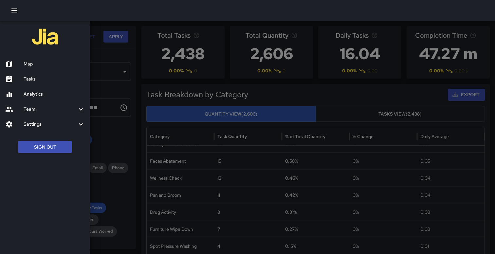
click at [31, 67] on h6 "Map" at bounding box center [54, 64] width 61 height 7
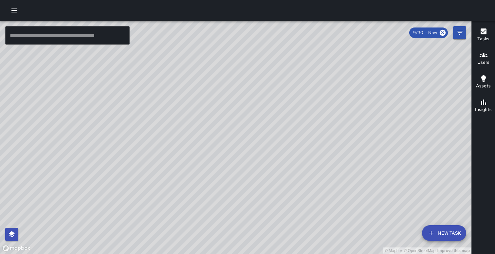
drag, startPoint x: 225, startPoint y: 152, endPoint x: 227, endPoint y: 85, distance: 66.8
click at [227, 85] on div "© Mapbox © OpenStreetMap Improve this map" at bounding box center [235, 137] width 471 height 233
drag, startPoint x: 214, startPoint y: 121, endPoint x: 225, endPoint y: 81, distance: 41.9
click at [225, 81] on div "© Mapbox © OpenStreetMap Improve this map" at bounding box center [235, 137] width 471 height 233
drag, startPoint x: 225, startPoint y: 76, endPoint x: 335, endPoint y: 107, distance: 113.8
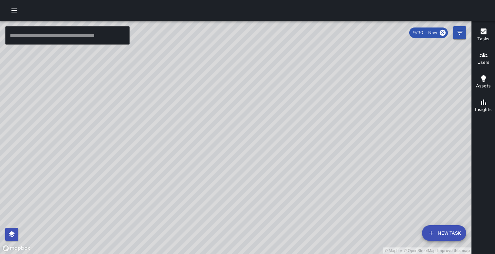
click at [335, 107] on div "© Mapbox © OpenStreetMap Improve this map" at bounding box center [235, 137] width 471 height 233
drag, startPoint x: 335, startPoint y: 108, endPoint x: 219, endPoint y: 169, distance: 131.6
click at [219, 170] on div "© Mapbox © OpenStreetMap Improve this map" at bounding box center [235, 137] width 471 height 233
drag, startPoint x: 322, startPoint y: 151, endPoint x: 198, endPoint y: 61, distance: 153.0
click at [199, 61] on div "© Mapbox © OpenStreetMap Improve this map" at bounding box center [235, 137] width 471 height 233
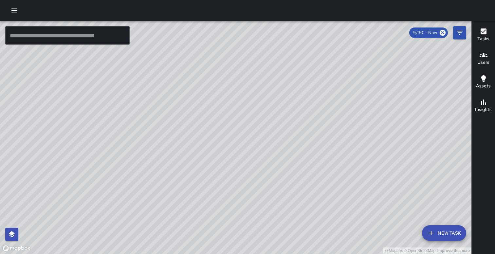
drag, startPoint x: 257, startPoint y: 96, endPoint x: 373, endPoint y: 50, distance: 124.8
click at [373, 50] on div "© Mapbox © OpenStreetMap Improve this map" at bounding box center [235, 137] width 471 height 233
click at [230, 95] on div "© Mapbox © OpenStreetMap Improve this map" at bounding box center [235, 137] width 471 height 233
click at [216, 86] on div "© Mapbox © OpenStreetMap Improve this map" at bounding box center [235, 137] width 471 height 233
click at [169, 109] on div "© Mapbox © OpenStreetMap Improve this map" at bounding box center [235, 137] width 471 height 233
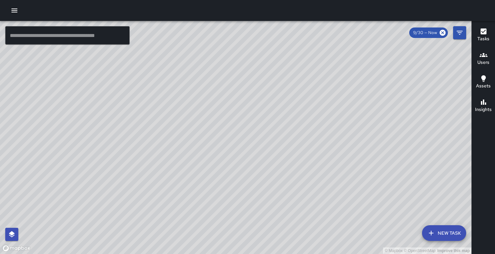
drag, startPoint x: 225, startPoint y: 59, endPoint x: 200, endPoint y: 64, distance: 25.7
click at [200, 64] on div "© Mapbox © OpenStreetMap Improve this map" at bounding box center [235, 137] width 471 height 233
drag, startPoint x: 216, startPoint y: 103, endPoint x: 235, endPoint y: 85, distance: 26.2
click at [236, 85] on div "© Mapbox © OpenStreetMap Improve this map" at bounding box center [235, 137] width 471 height 233
drag, startPoint x: 235, startPoint y: 85, endPoint x: 237, endPoint y: 130, distance: 44.9
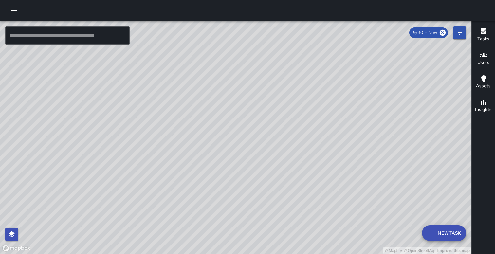
click at [237, 130] on div "© Mapbox © OpenStreetMap Improve this map" at bounding box center [235, 137] width 471 height 233
click at [222, 68] on div "© Mapbox © OpenStreetMap Improve this map" at bounding box center [235, 137] width 471 height 233
drag, startPoint x: 222, startPoint y: 68, endPoint x: 315, endPoint y: 117, distance: 105.0
click at [317, 117] on div "© Mapbox © OpenStreetMap Improve this map" at bounding box center [235, 137] width 471 height 233
drag, startPoint x: 275, startPoint y: 107, endPoint x: 233, endPoint y: 79, distance: 50.2
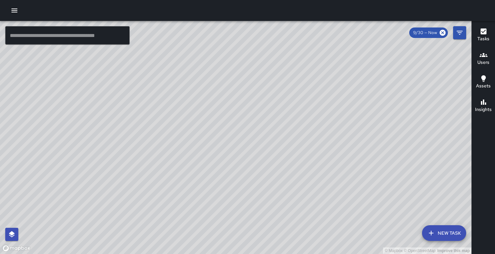
click at [233, 79] on div "© Mapbox © OpenStreetMap Improve this map" at bounding box center [235, 137] width 471 height 233
drag, startPoint x: 253, startPoint y: 83, endPoint x: 250, endPoint y: 52, distance: 31.2
click at [250, 52] on div "© Mapbox © OpenStreetMap Improve this map" at bounding box center [235, 137] width 471 height 233
drag, startPoint x: 248, startPoint y: 44, endPoint x: 221, endPoint y: 31, distance: 30.3
click at [221, 31] on div "© Mapbox © OpenStreetMap Improve this map" at bounding box center [235, 137] width 471 height 233
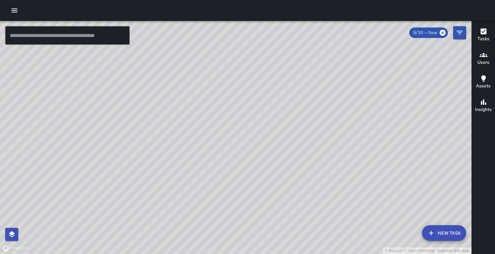
drag, startPoint x: 225, startPoint y: 46, endPoint x: 204, endPoint y: 144, distance: 100.2
click at [204, 144] on div "© Mapbox © OpenStreetMap Improve this map" at bounding box center [235, 137] width 471 height 233
drag, startPoint x: 196, startPoint y: 128, endPoint x: 216, endPoint y: 99, distance: 35.3
click at [216, 99] on div "© Mapbox © OpenStreetMap Improve this map" at bounding box center [235, 137] width 471 height 233
drag, startPoint x: 209, startPoint y: 109, endPoint x: 223, endPoint y: 65, distance: 46.7
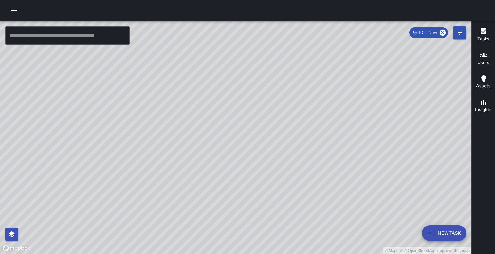
click at [223, 65] on div "© Mapbox © OpenStreetMap Improve this map" at bounding box center [235, 137] width 471 height 233
drag, startPoint x: 284, startPoint y: 92, endPoint x: 243, endPoint y: 131, distance: 57.0
click at [243, 131] on div "© Mapbox © OpenStreetMap Improve this map" at bounding box center [235, 137] width 471 height 233
drag, startPoint x: 245, startPoint y: 132, endPoint x: 269, endPoint y: 113, distance: 30.5
click at [269, 113] on div "© Mapbox © OpenStreetMap Improve this map" at bounding box center [235, 137] width 471 height 233
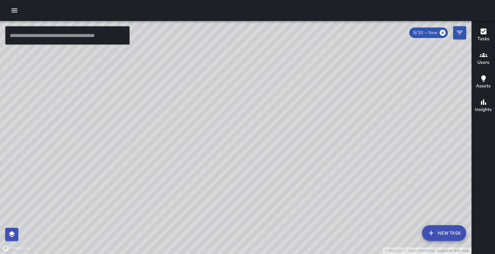
drag, startPoint x: 266, startPoint y: 118, endPoint x: 282, endPoint y: 108, distance: 19.5
click at [283, 108] on div "© Mapbox © OpenStreetMap Improve this map" at bounding box center [235, 137] width 471 height 233
drag, startPoint x: 281, startPoint y: 43, endPoint x: 265, endPoint y: 87, distance: 46.7
click at [265, 87] on div "© Mapbox © OpenStreetMap Improve this map" at bounding box center [235, 137] width 471 height 233
drag, startPoint x: 234, startPoint y: 100, endPoint x: 251, endPoint y: 62, distance: 42.2
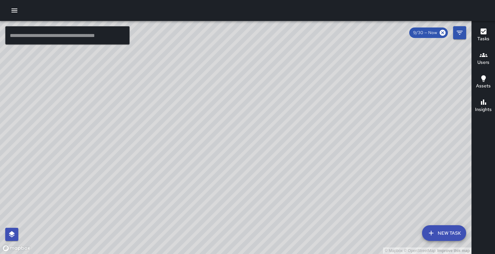
click at [251, 62] on div "© Mapbox © OpenStreetMap Improve this map" at bounding box center [235, 137] width 471 height 233
click at [225, 122] on div "© Mapbox © OpenStreetMap Improve this map" at bounding box center [235, 137] width 471 height 233
click at [230, 92] on div "© Mapbox © OpenStreetMap Improve this map" at bounding box center [235, 137] width 471 height 233
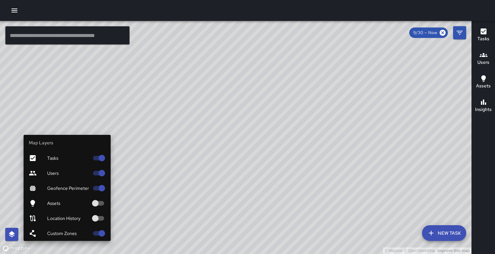
click at [14, 236] on icon "button" at bounding box center [12, 234] width 8 height 8
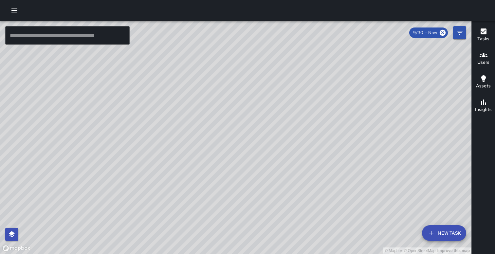
click at [13, 7] on icon "button" at bounding box center [14, 11] width 8 height 8
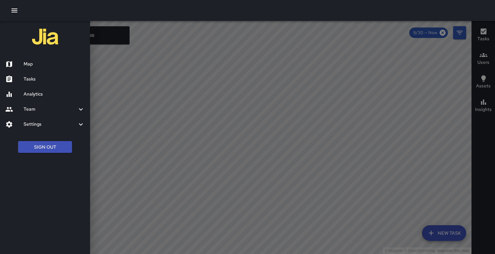
click at [35, 67] on h6 "Map" at bounding box center [54, 64] width 61 height 7
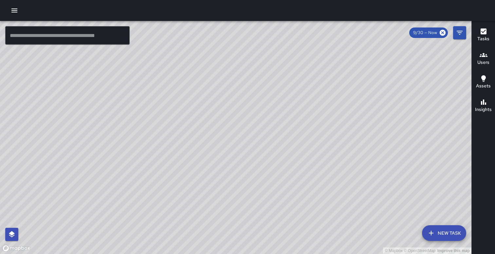
click at [207, 59] on div "© Mapbox © OpenStreetMap Improve this map" at bounding box center [235, 137] width 471 height 233
click at [224, 64] on div "© Mapbox © OpenStreetMap Improve this map" at bounding box center [235, 137] width 471 height 233
click at [13, 10] on icon "button" at bounding box center [14, 11] width 8 height 8
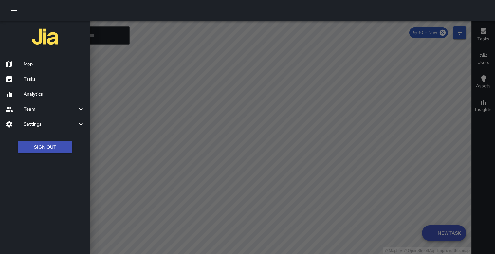
click at [37, 101] on div "Analytics" at bounding box center [45, 94] width 90 height 15
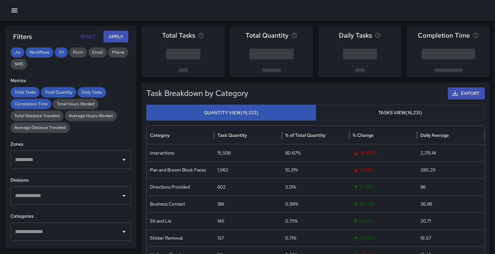
scroll to position [122, 0]
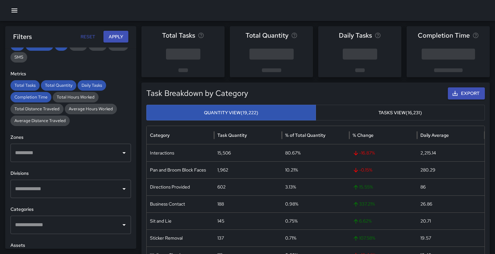
click at [54, 151] on input "text" at bounding box center [65, 153] width 105 height 12
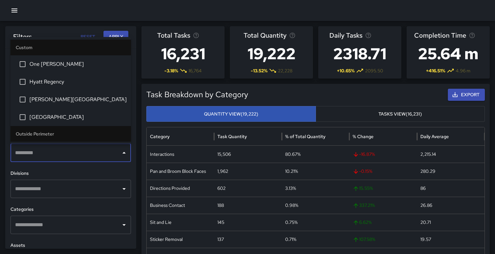
click at [59, 109] on li "[GEOGRAPHIC_DATA]" at bounding box center [70, 117] width 120 height 18
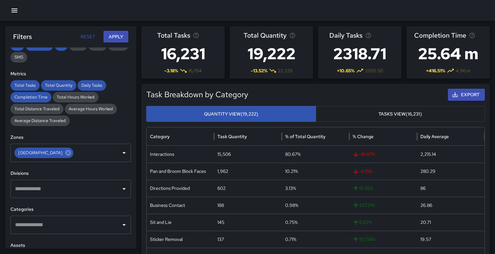
click at [106, 175] on h6 "Divisions" at bounding box center [70, 173] width 120 height 7
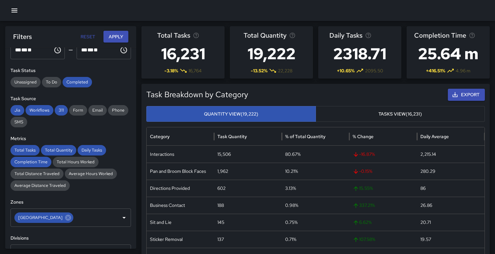
scroll to position [55, 0]
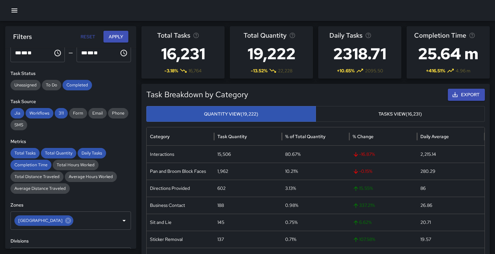
click at [114, 33] on button "Apply" at bounding box center [115, 37] width 25 height 12
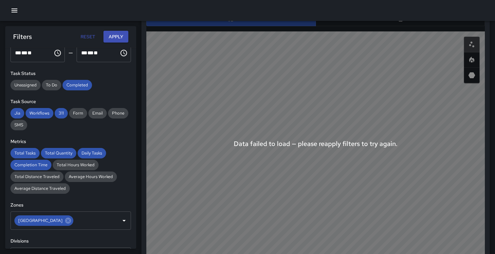
scroll to position [353, 0]
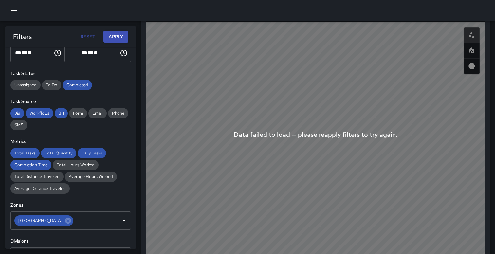
click at [106, 37] on button "Apply" at bounding box center [115, 37] width 25 height 12
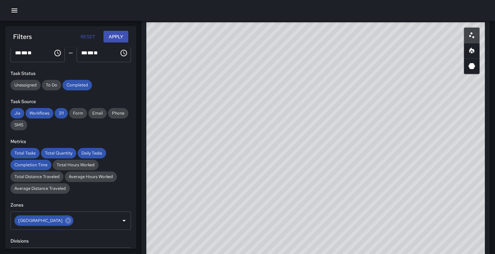
drag, startPoint x: 403, startPoint y: 149, endPoint x: 356, endPoint y: 73, distance: 89.6
click at [356, 73] on div "© Mapbox © OpenStreetMap Improve this map" at bounding box center [315, 153] width 338 height 262
drag, startPoint x: 321, startPoint y: 116, endPoint x: 347, endPoint y: 225, distance: 111.5
click at [347, 225] on div "© Mapbox © OpenStreetMap Improve this map" at bounding box center [315, 153] width 338 height 262
